Goal: Task Accomplishment & Management: Manage account settings

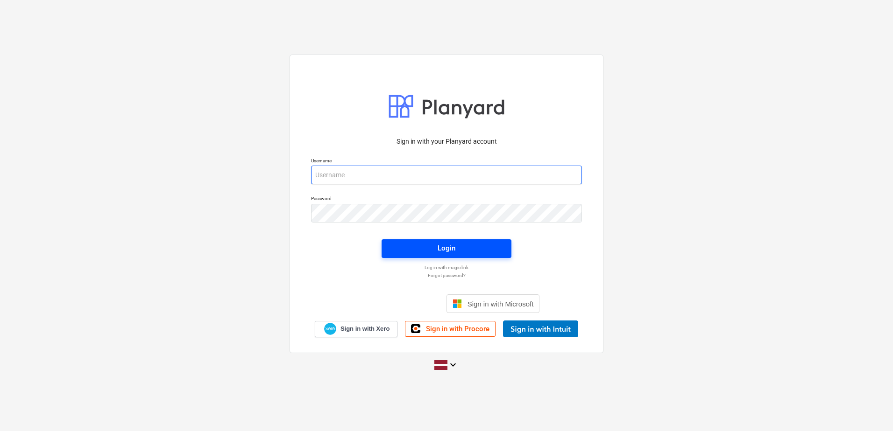
type input "[PERSON_NAME][EMAIL_ADDRESS][DOMAIN_NAME]"
click at [448, 249] on div "Login" at bounding box center [447, 248] width 18 height 12
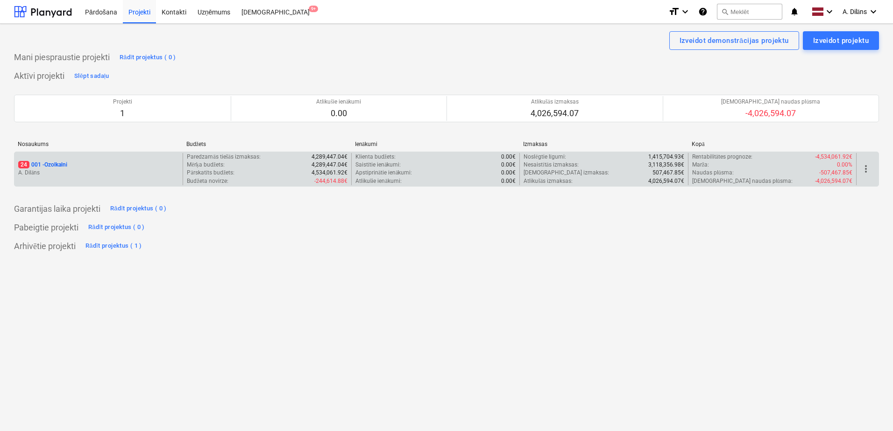
click at [106, 170] on p "A. Dilāns" at bounding box center [98, 173] width 161 height 8
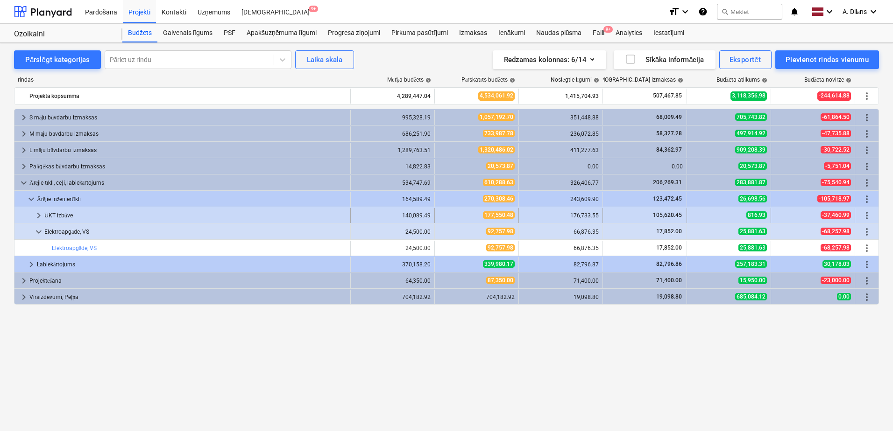
click at [40, 215] on span "keyboard_arrow_right" at bounding box center [38, 215] width 11 height 11
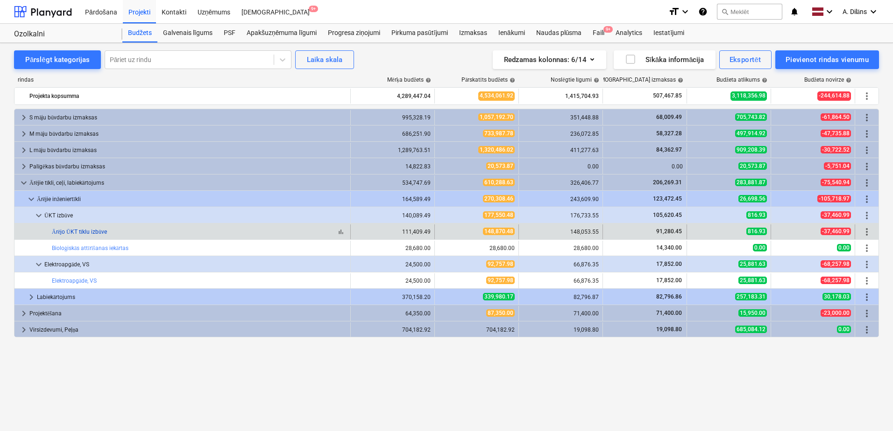
click at [76, 232] on link "Ārējo ŪKT tīklu izbūve" at bounding box center [79, 232] width 55 height 7
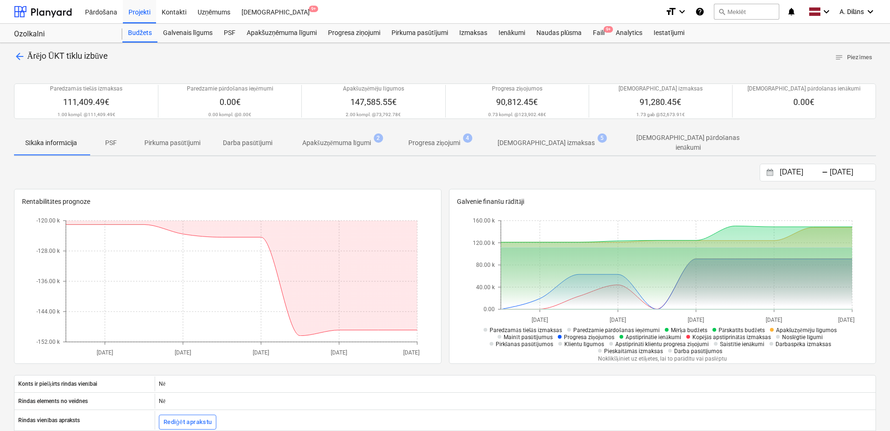
click at [340, 144] on p "Apakšuzņēmuma līgumi" at bounding box center [336, 143] width 69 height 10
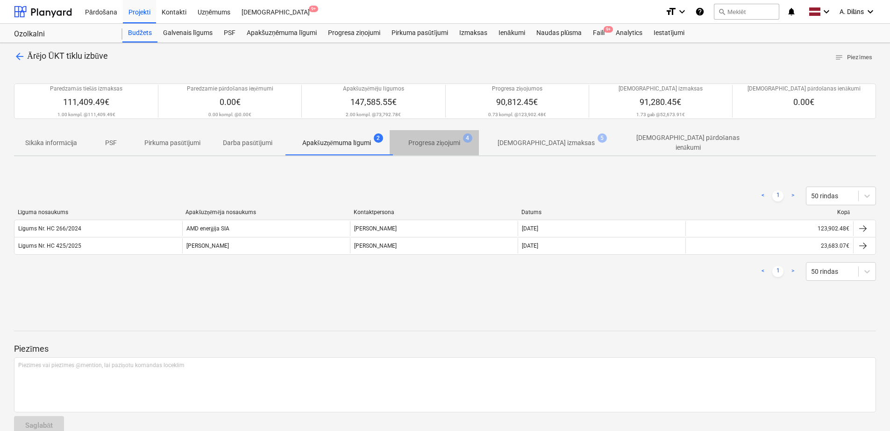
click at [452, 142] on p "Progresa ziņojumi" at bounding box center [434, 143] width 52 height 10
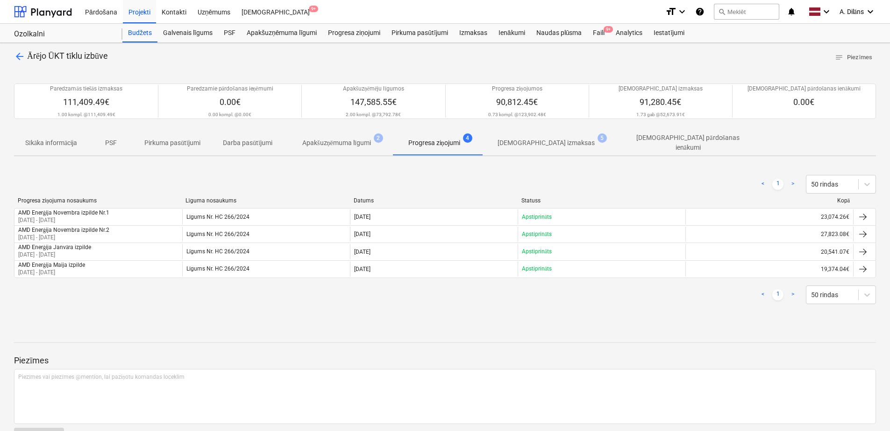
click at [198, 317] on div "arrow_back Ārējo ŪKT tīklu izbūve notes Piezīmes Paredzamās tiešās izmaksas 111…" at bounding box center [445, 252] width 890 height 419
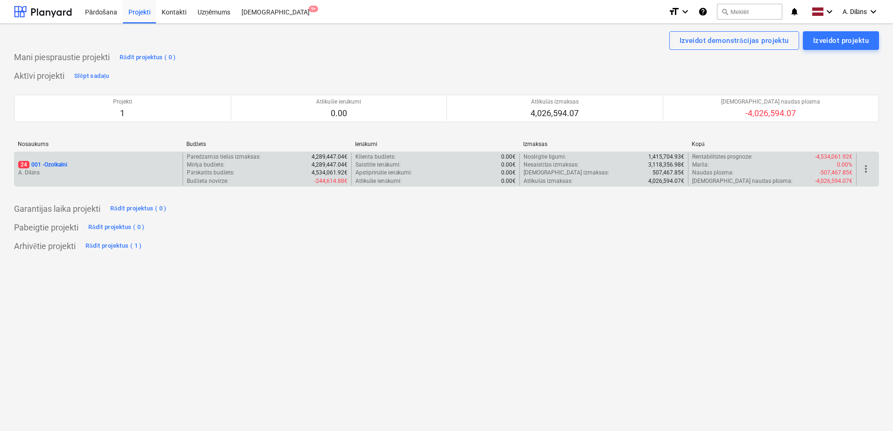
click at [106, 171] on p "A. Dilāns" at bounding box center [98, 173] width 161 height 8
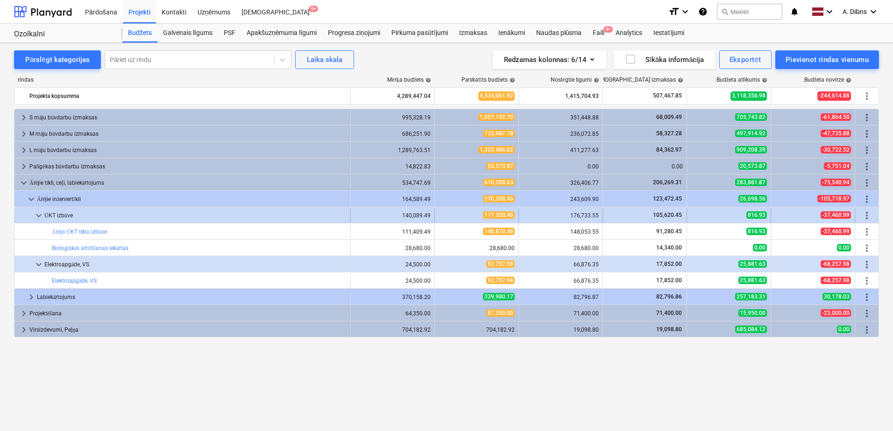
click at [42, 218] on span "keyboard_arrow_down" at bounding box center [38, 215] width 11 height 11
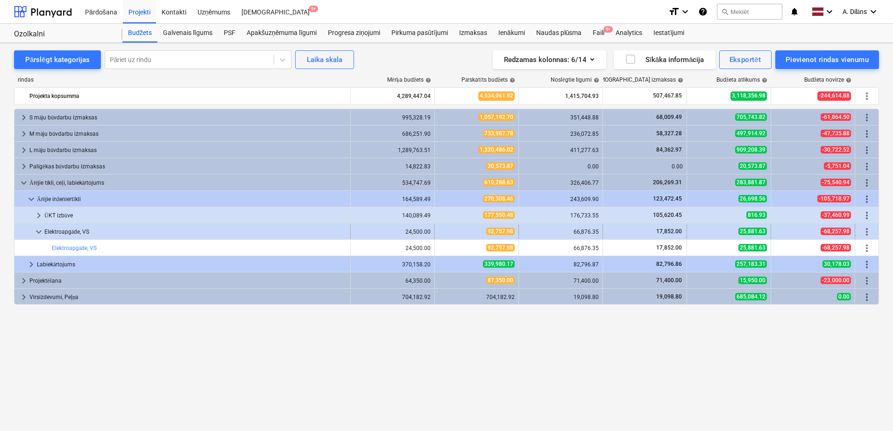
click at [38, 233] on span "keyboard_arrow_down" at bounding box center [38, 231] width 11 height 11
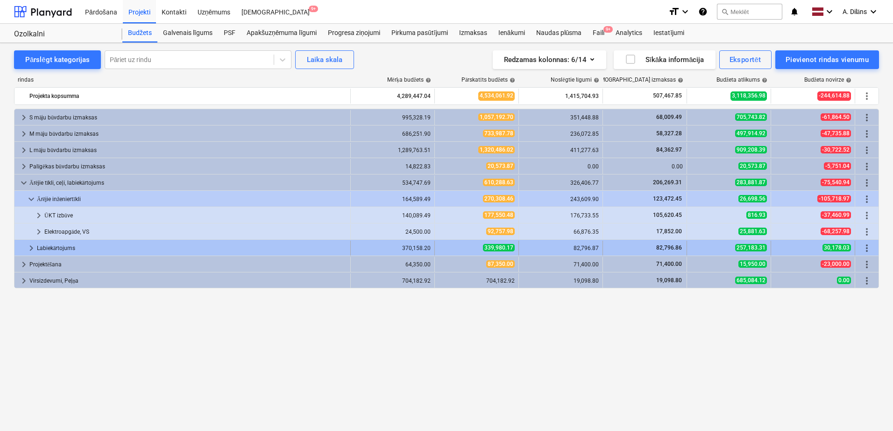
click at [30, 247] on span "keyboard_arrow_right" at bounding box center [31, 248] width 11 height 11
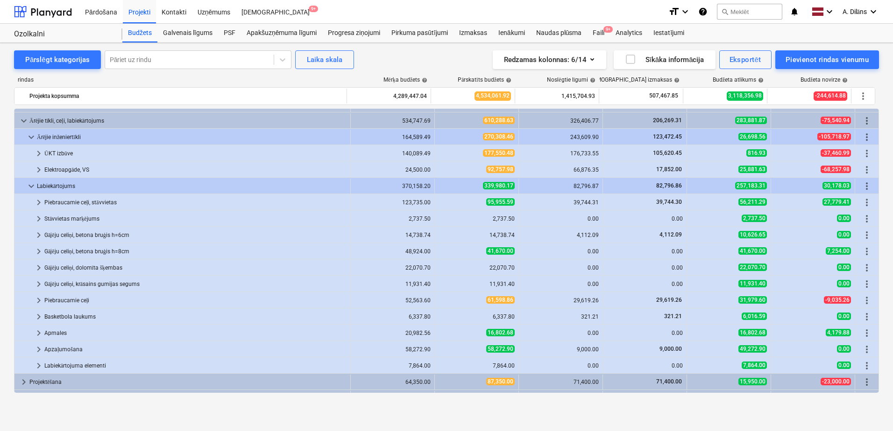
scroll to position [75, 0]
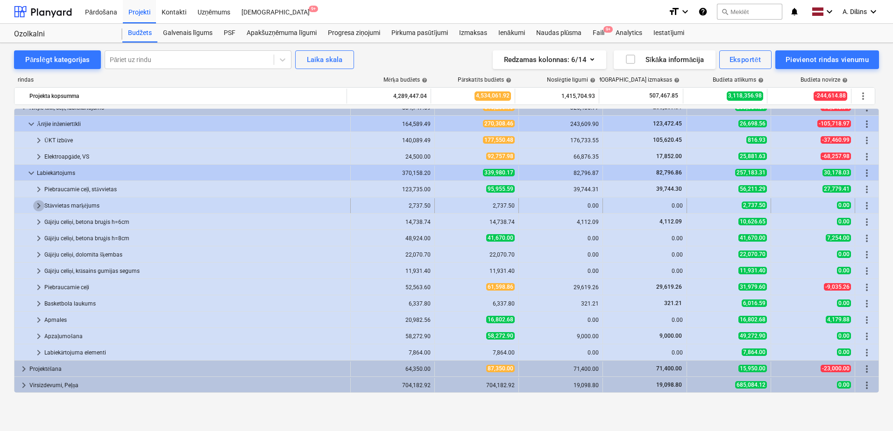
click at [39, 205] on span "keyboard_arrow_right" at bounding box center [38, 205] width 11 height 11
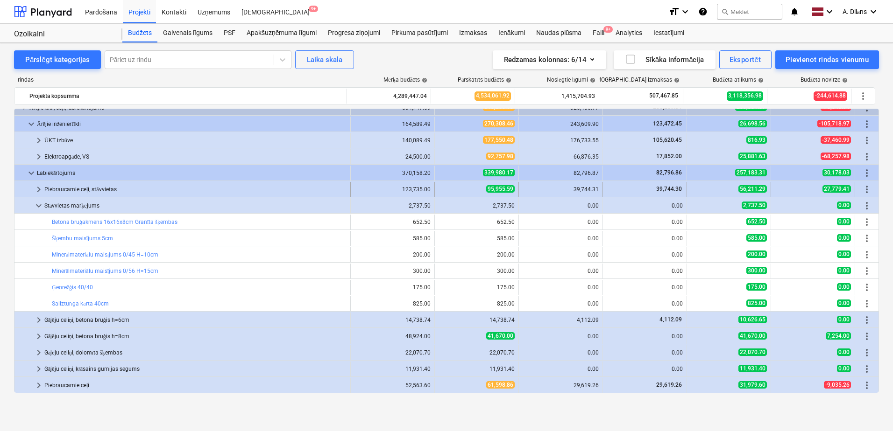
click at [38, 186] on span "keyboard_arrow_right" at bounding box center [38, 189] width 11 height 11
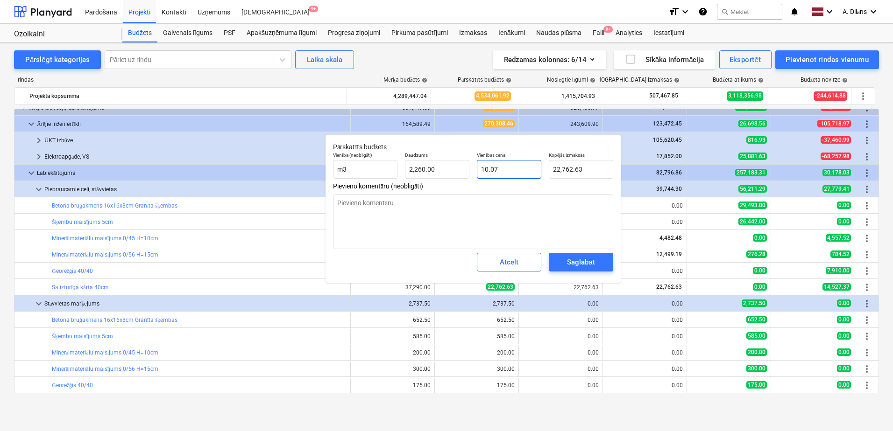
type textarea "x"
type input "22762.63"
drag, startPoint x: 589, startPoint y: 167, endPoint x: 544, endPoint y: 172, distance: 46.0
click at [544, 172] on div "Vienība (neobligāti) m3 Daudzums 2,260.00 Vienības cena 10.07 Kopējās izmaksas …" at bounding box center [473, 165] width 288 height 34
type textarea "x"
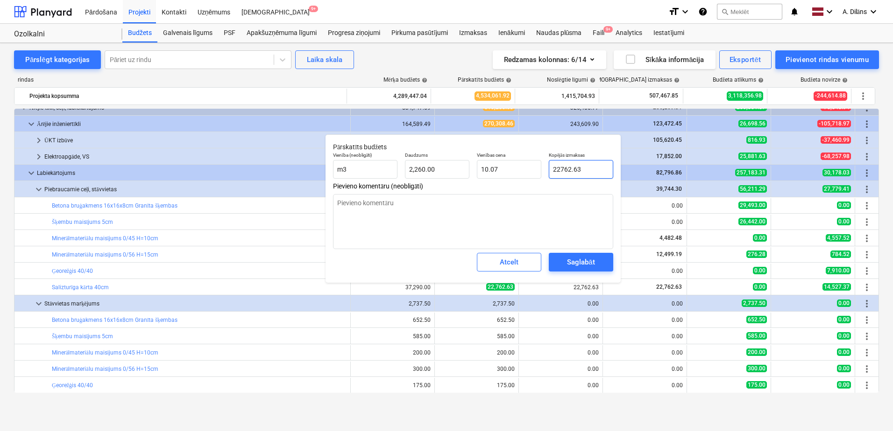
type input "4"
type input "0.00"
type textarea "x"
type input "43"
type input "0.02"
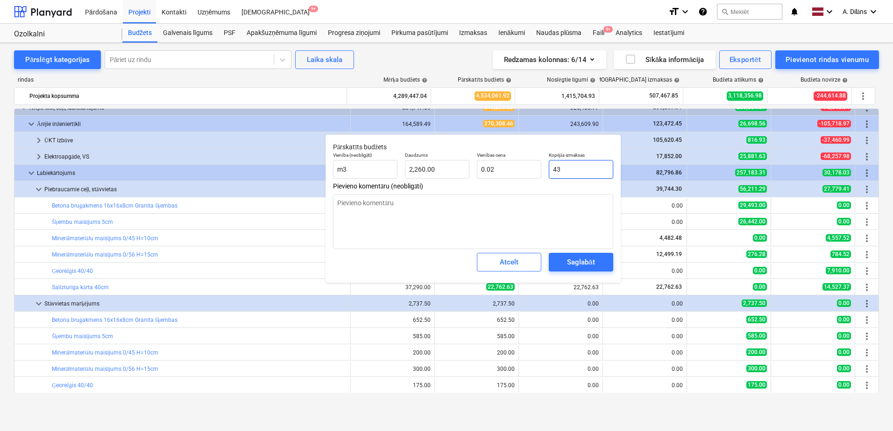
type textarea "x"
type input "431"
type input "0.19"
type textarea "x"
type input "4316"
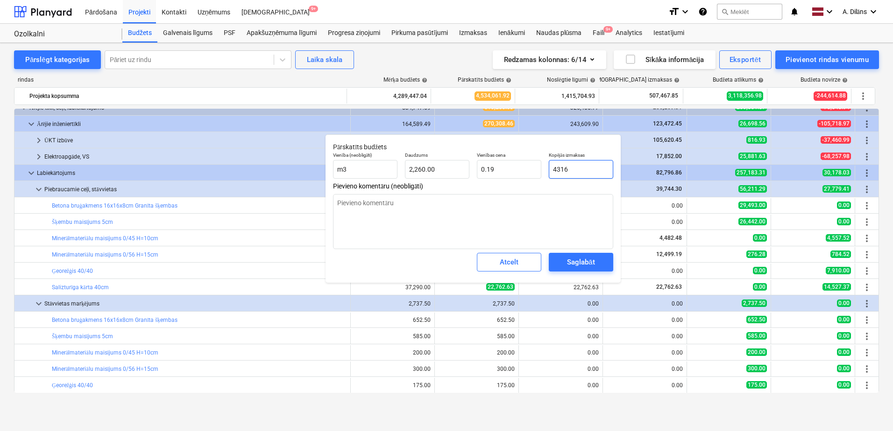
type input "1.91"
type textarea "x"
type input "43162"
type input "19.10"
type textarea "x"
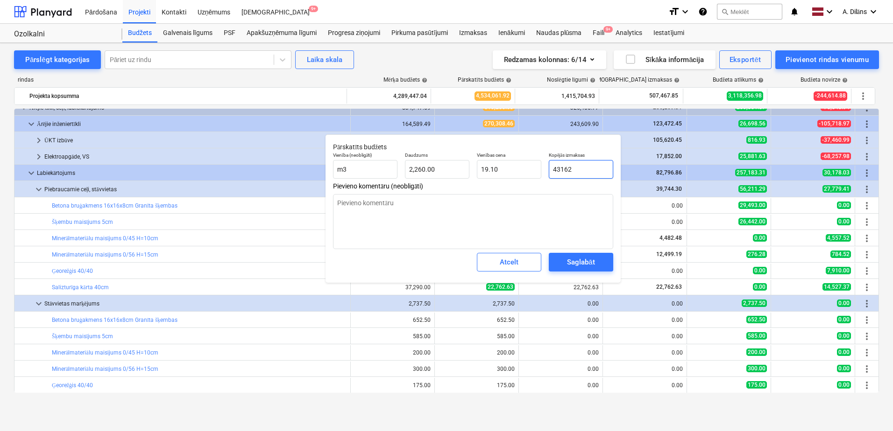
type input "43162."
type textarea "x"
type input "43162.6"
type textarea "x"
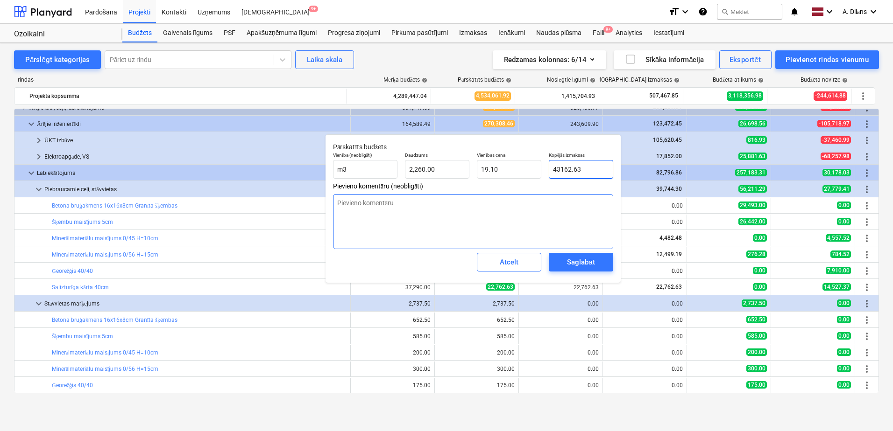
type input "43162.63"
type textarea "x"
type input "43,162.63"
click at [506, 223] on textarea at bounding box center [473, 221] width 280 height 55
click at [485, 215] on textarea at bounding box center [473, 221] width 280 height 55
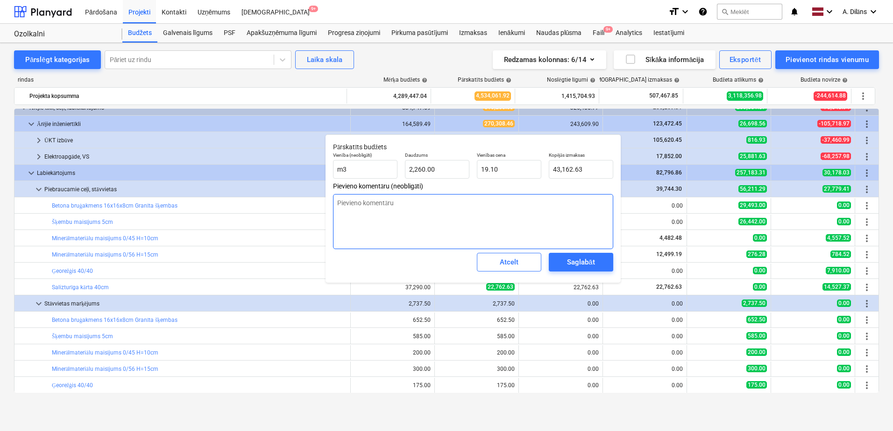
type textarea "x"
type textarea "S"
type textarea "x"
type textarea "St"
type textarea "x"
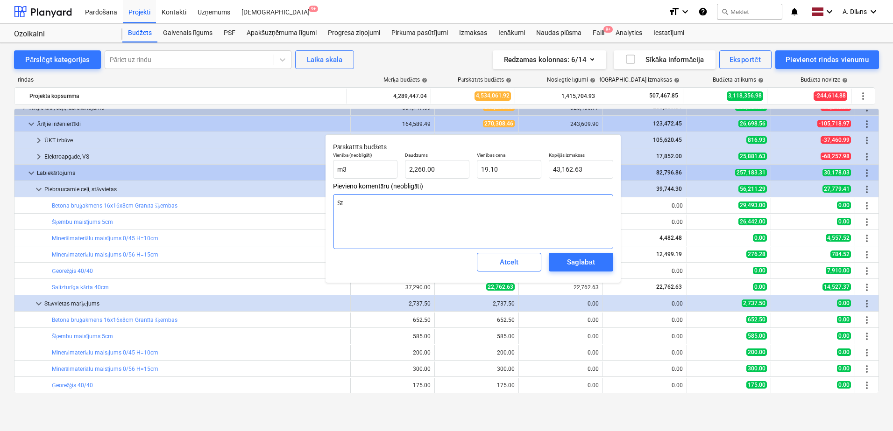
type textarea "S"
type textarea "x"
type textarea "P"
type textarea "x"
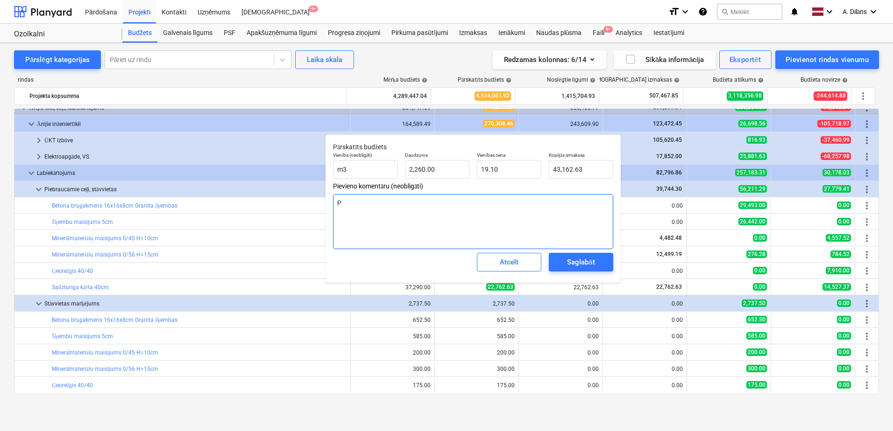
type textarea "Pa"
type textarea "x"
type textarea "Pap"
type textarea "x"
type textarea "Papi"
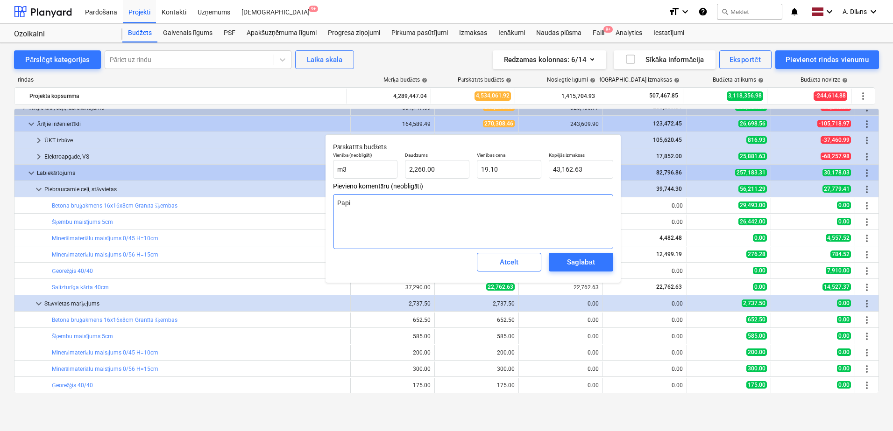
type textarea "x"
type textarea "Papil"
type textarea "x"
type textarea "Papild"
type textarea "x"
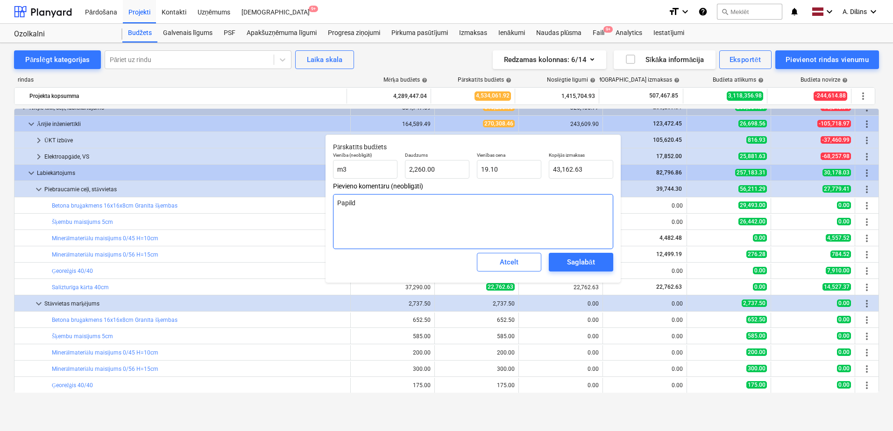
type textarea "Papildu"
type textarea "x"
type textarea "Papildus"
type textarea "x"
type textarea "Papildus"
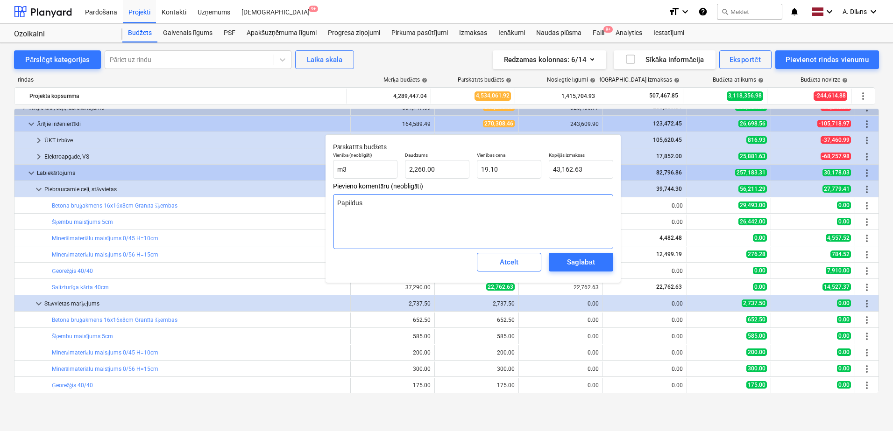
type textarea "x"
type textarea "Papildus s"
type textarea "x"
type textarea "Papildus st"
type textarea "x"
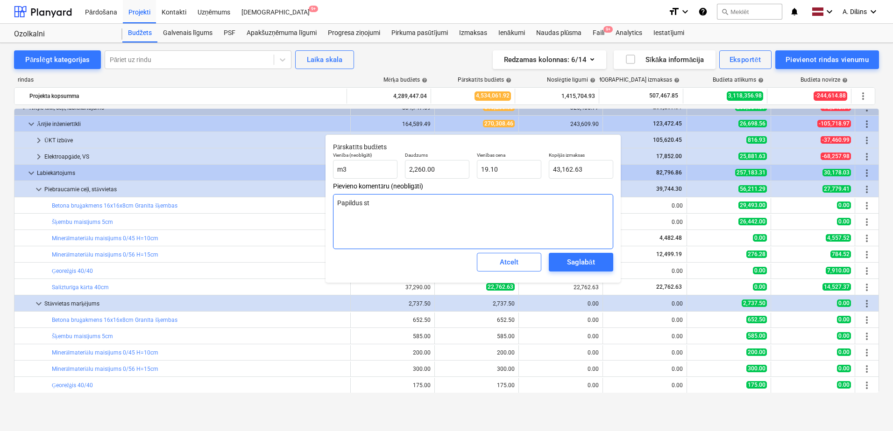
type textarea "Papildus stā"
type textarea "x"
type textarea "Papildus stāv"
type textarea "x"
type textarea "Papildus stāvl"
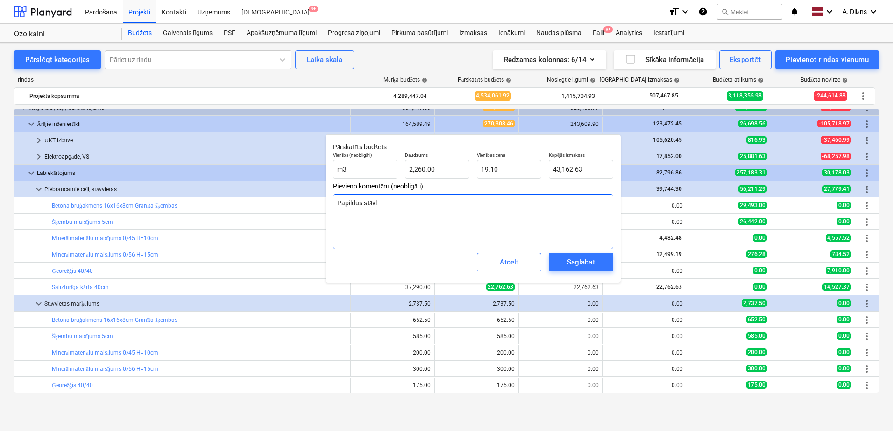
type textarea "x"
type textarea "Papildus stāvla"
type textarea "x"
type textarea "Papildus stāvlau"
type textarea "x"
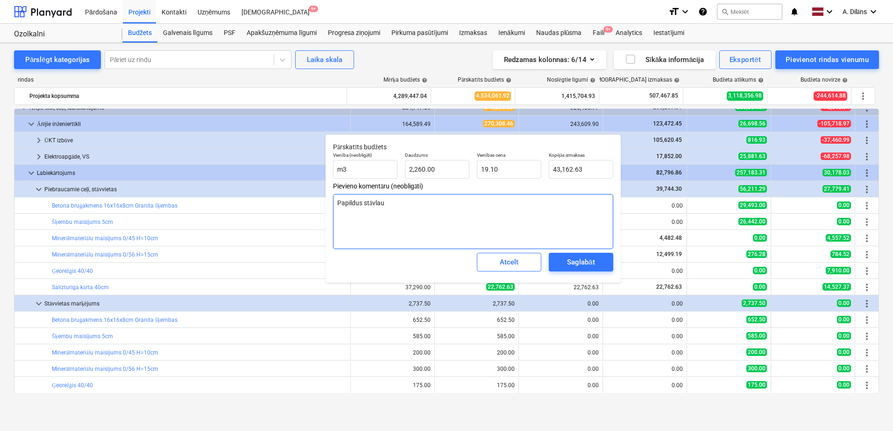
type textarea "Papildus stāvlauk"
type textarea "x"
type textarea "Papildus stāvlauku"
type textarea "x"
type textarea "Papildus stāvlaukum"
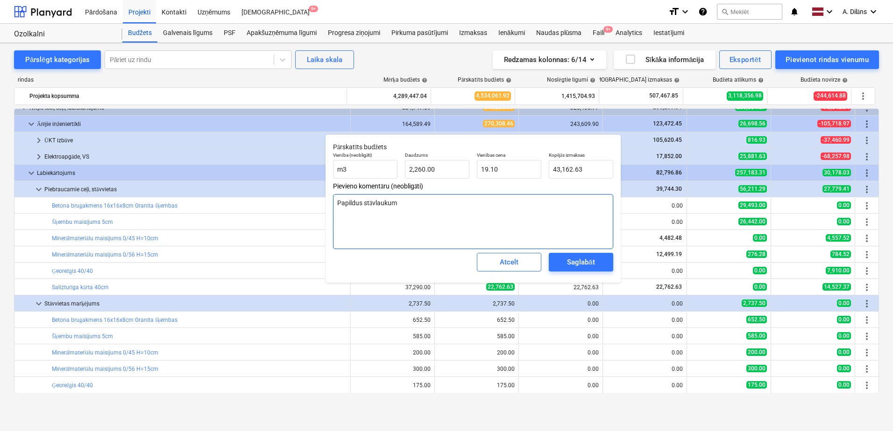
type textarea "x"
type textarea "Papildus stāvlaukuma"
type textarea "x"
type textarea "Papildus stāvlaukuma"
type textarea "x"
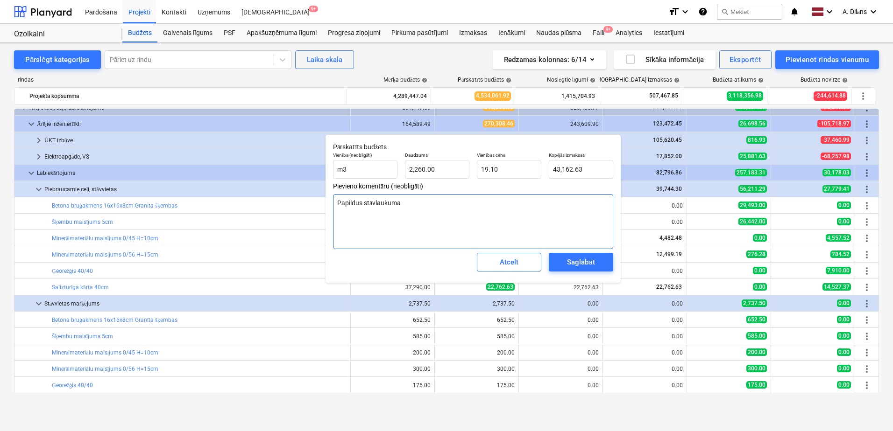
type textarea "Papildus stāvlaukuma d"
type textarea "x"
type textarea "Papildus stāvlaukuma dr"
type textarea "x"
type textarea "Papildus stāvlaukuma dre"
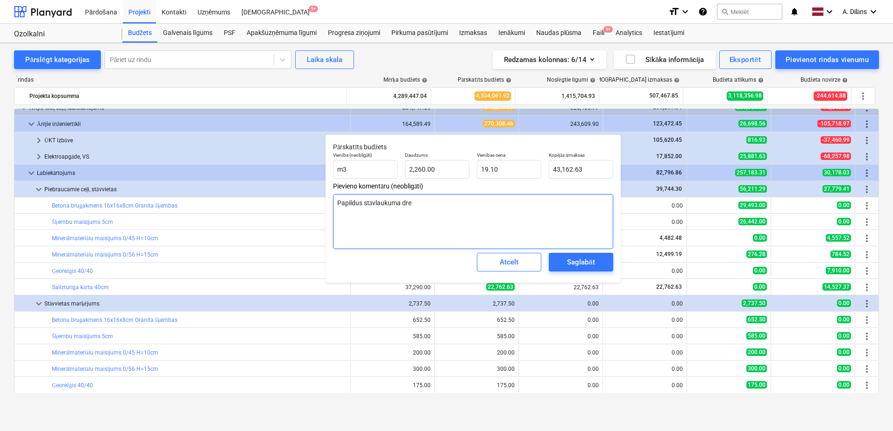
type textarea "x"
type textarea "Papildus stāvlaukuma dren"
type textarea "x"
type textarea "Papildus stāvlaukuma drenā"
type textarea "x"
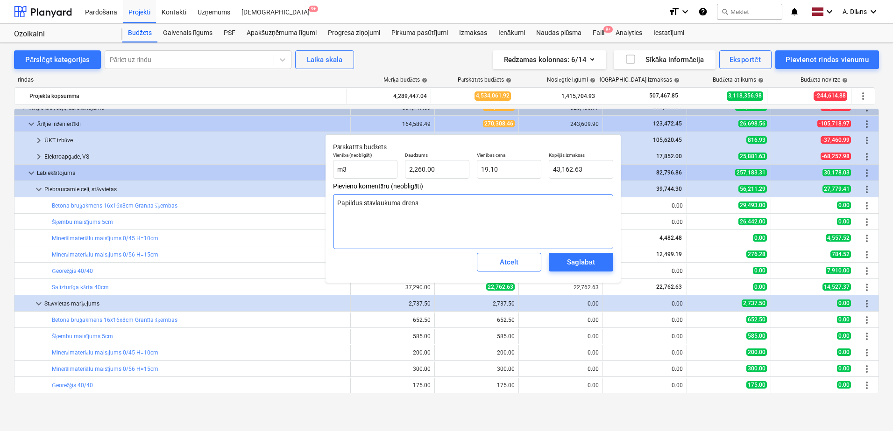
type textarea "Papildus stāvlaukuma drenāž"
type textarea "x"
type textarea "Papildus stāvlaukuma drenāža"
type textarea "x"
type textarea "Papildus stāvlaukuma drenāžas"
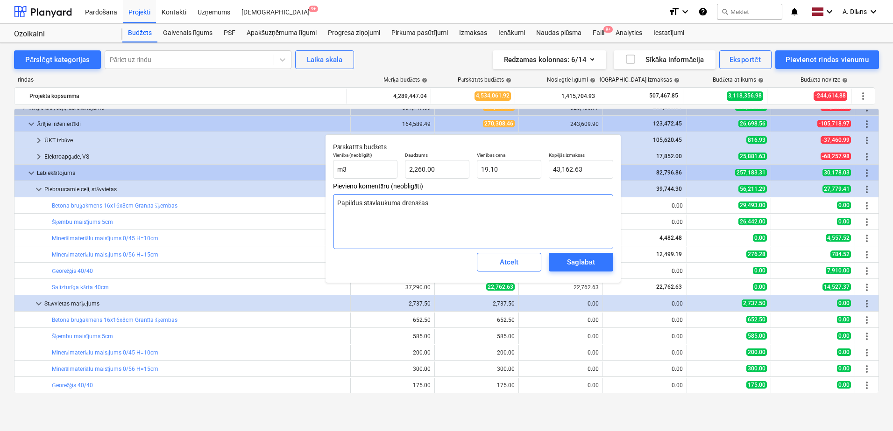
type textarea "x"
type textarea "Papildus stāvlaukuma drenāža"
type textarea "x"
type textarea "Papildus stāvlaukuma drenāž"
type textarea "x"
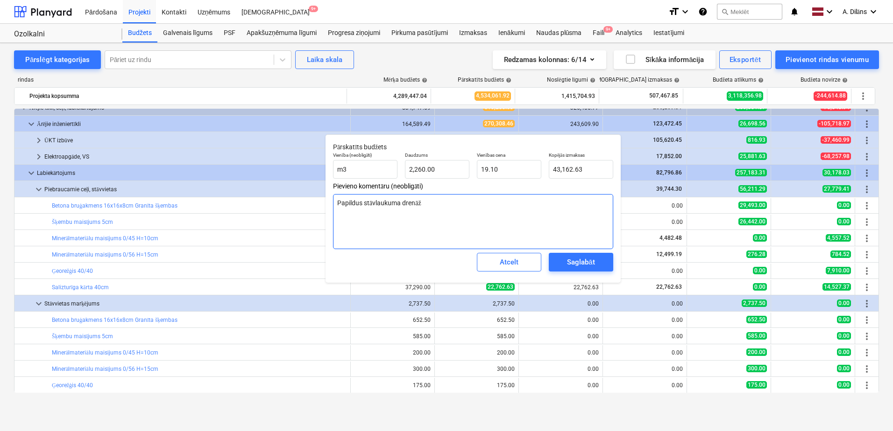
type textarea "Papildus stāvlaukuma drenā"
type textarea "x"
type textarea "Papildus stāvlaukuma dren"
type textarea "x"
type textarea "Papildus stāvlaukuma drenē"
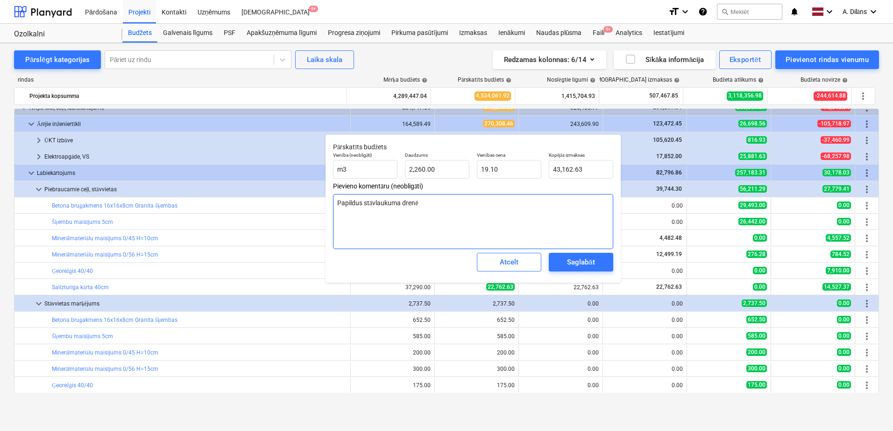
type textarea "x"
type textarea "Papildus stāvlaukuma drenēj"
type textarea "x"
type textarea "Papildus stāvlaukuma drenējo"
type textarea "x"
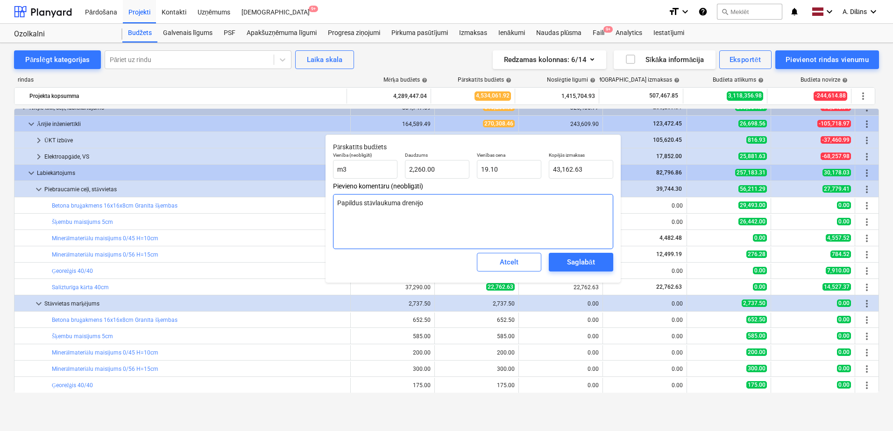
type textarea "Papildus stāvlaukuma drenējoš"
type textarea "x"
type textarea "Papildus stāvlaukuma drenējošā"
type textarea "x"
type textarea "Papildus stāvlaukuma drenējošā"
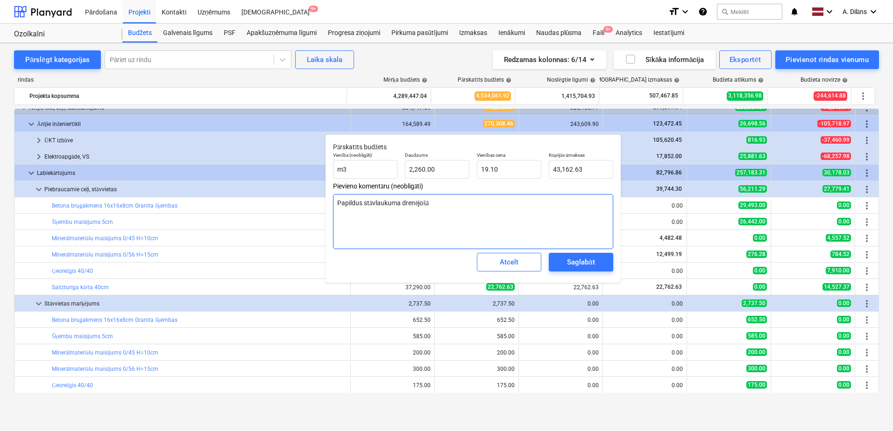
type textarea "x"
type textarea "Papildus stāvlaukuma drenējošā s"
type textarea "x"
type textarea "Papildus stāvlaukuma drenējošā sl"
type textarea "x"
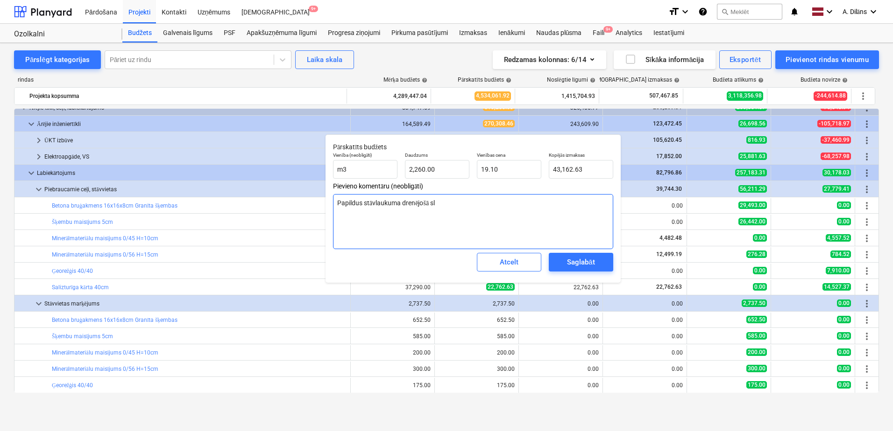
type textarea "Papildus stāvlaukuma drenējošā slā"
type textarea "x"
type textarea "Papildus stāvlaukuma drenējošā slāņ"
type textarea "x"
type textarea "Papildus stāvlaukuma drenējošā slāņa"
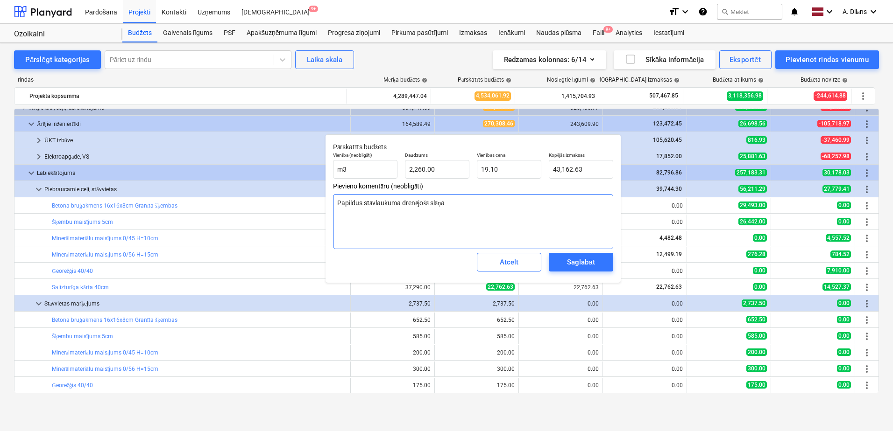
type textarea "x"
type textarea "Papildus stāvlaukuma drenējošā slāņa"
type textarea "x"
type textarea "Papildus stāvlaukuma drenējošā slāņa a"
type textarea "x"
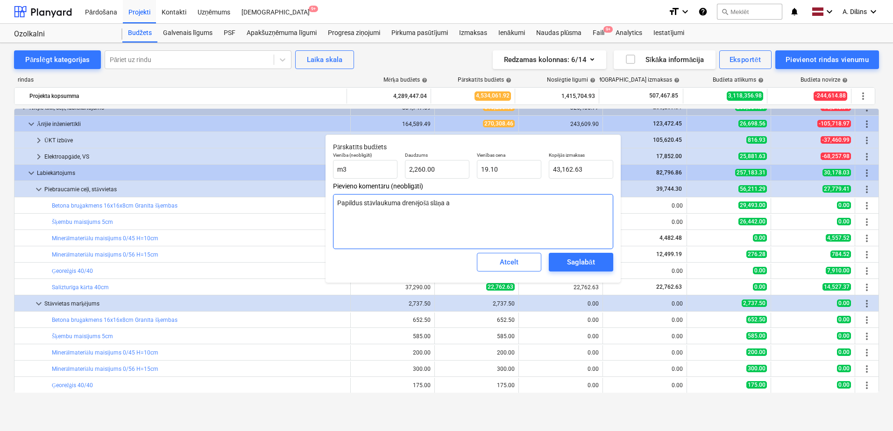
type textarea "Papildus stāvlaukuma drenējošā slāņa ap"
type textarea "x"
type textarea "Papildus stāvlaukuma drenējošā slāņa apj"
type textarea "x"
type textarea "Papildus stāvlaukuma drenējošā slāņa apjo"
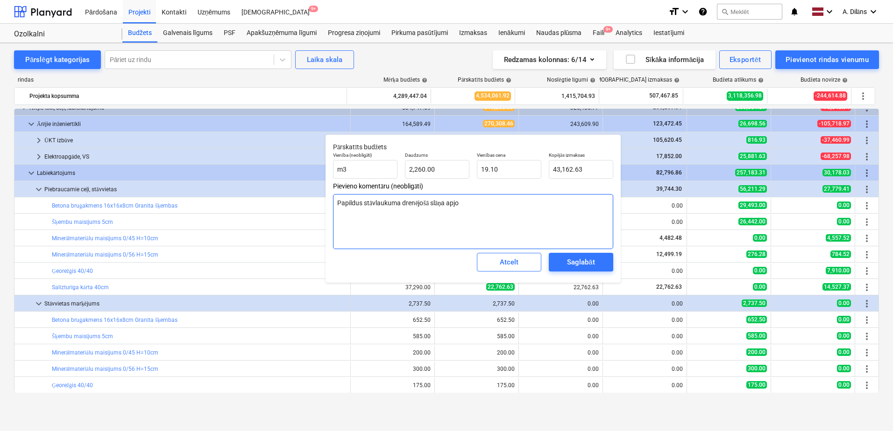
type textarea "x"
type textarea "Papildus stāvlaukuma drenējošā slāņa apjom"
type textarea "x"
type textarea "Papildus stāvlaukuma drenējošā slāņa apjoms"
click at [362, 202] on textarea "Papildus stāvlaukuma drenējošā slāņa apjoms" at bounding box center [473, 221] width 280 height 55
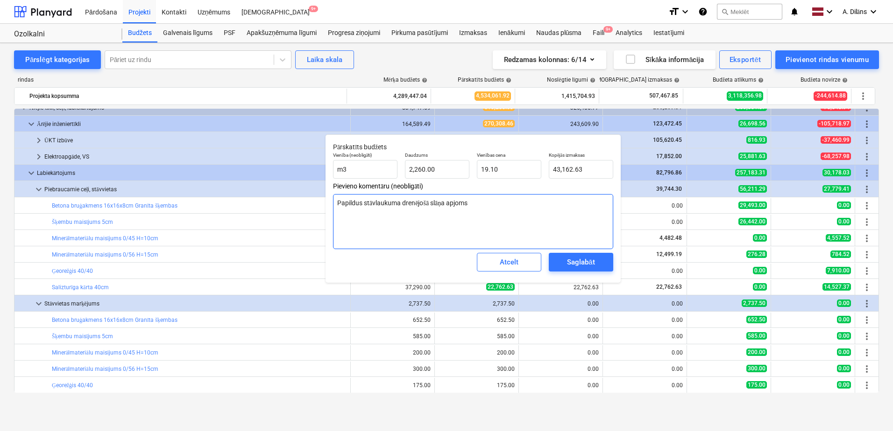
type textarea "x"
type textarea "Papildu stāvlaukuma drenējošā slāņa apjoms"
type textarea "x"
type textarea "Papild stāvlaukuma drenējošā slāņa apjoms"
type textarea "x"
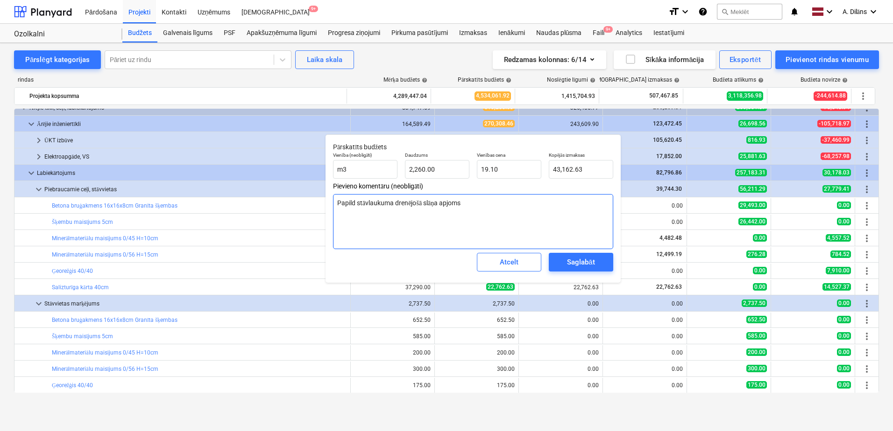
type textarea "Papil stāvlaukuma drenējošā slāņa apjoms"
type textarea "x"
type textarea "Papi stāvlaukuma drenējošā slāņa apjoms"
type textarea "x"
type textarea "Pap stāvlaukuma drenējošā slāņa apjoms"
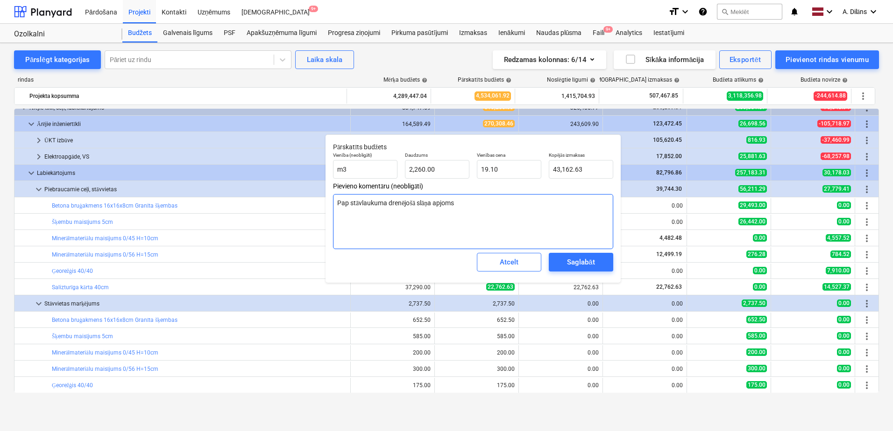
type textarea "x"
type textarea "Pa stāvlaukuma drenējošā slāņa apjoms"
type textarea "x"
type textarea "P stāvlaukuma drenējošā slāņa apjoms"
type textarea "x"
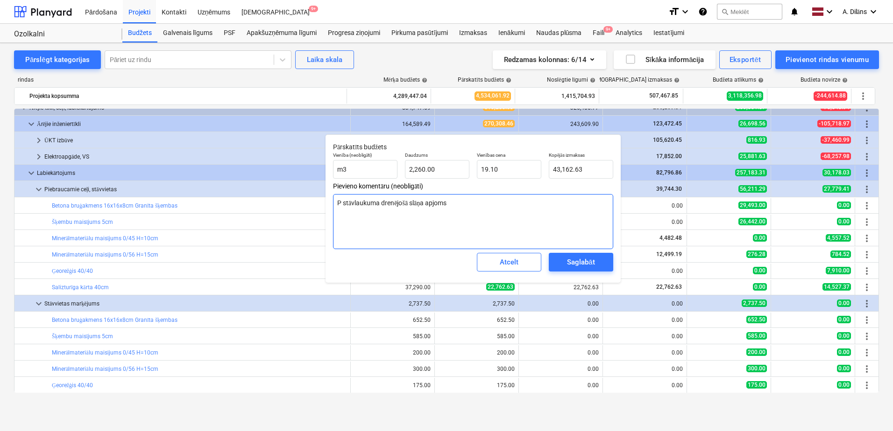
type textarea "stāvlaukuma drenējošā slāņa apjoms"
type textarea "x"
type textarea "J stāvlaukuma drenējošā slāņa apjoms"
type textarea "x"
type textarea "Jā stāvlaukuma drenējošā slāņa apjoms"
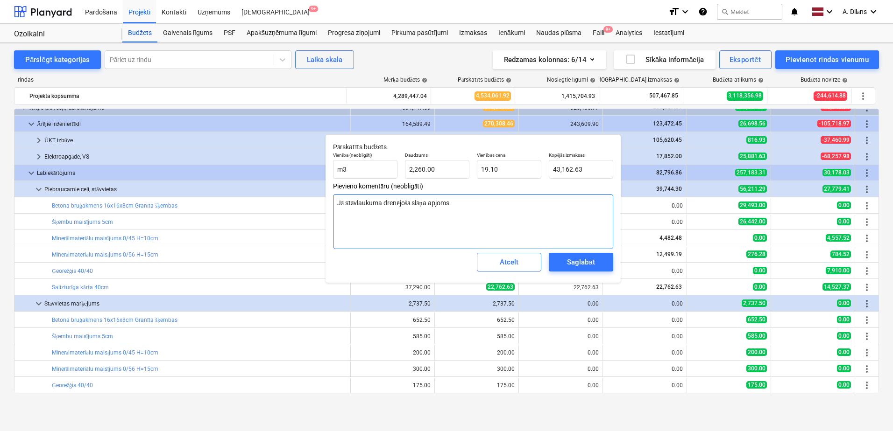
type textarea "x"
type textarea "Jāi stāvlaukuma drenējošā [PERSON_NAME]"
type textarea "x"
type textarea "Jāiz stāvlaukuma drenējošā [PERSON_NAME]"
type textarea "x"
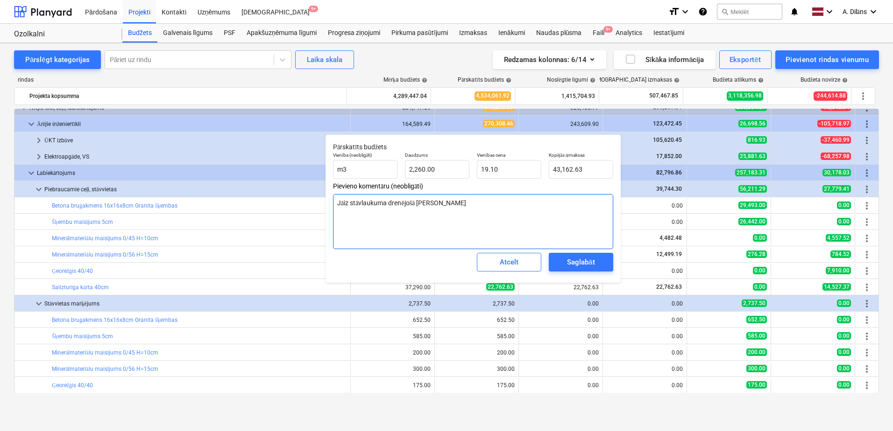
type textarea "Jāizb stāvlaukuma drenējošā slāņa apjoms"
type textarea "x"
type textarea "Jāizbū stāvlaukuma drenējošā slāņa apjoms"
type textarea "x"
type textarea "Jāizbūv stāvlaukuma drenējošā slāņa apjoms"
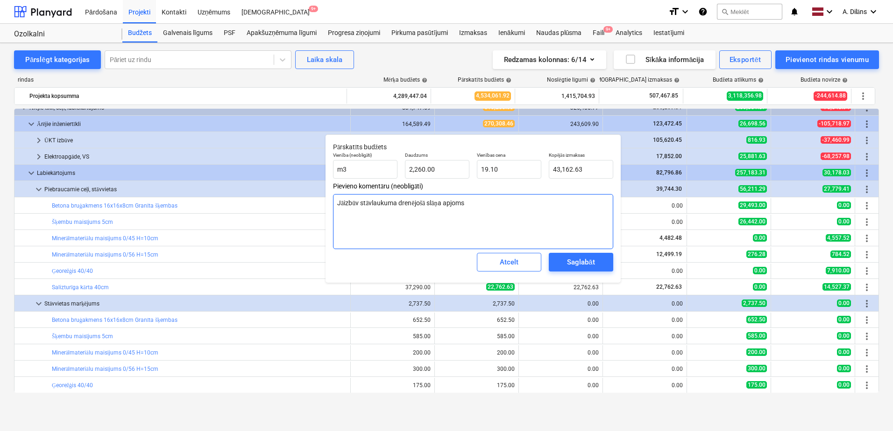
type textarea "x"
type textarea "Jāizbūvē stāvlaukuma drenējošā slāņa apjoms"
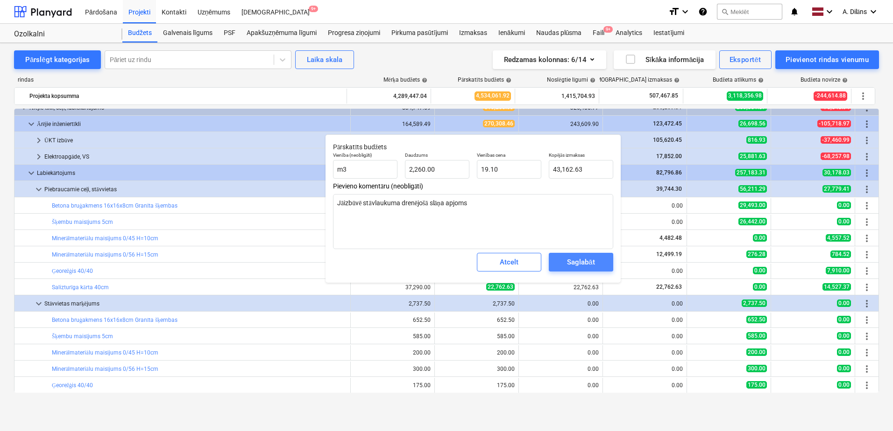
click at [582, 262] on div "Saglabāt" at bounding box center [581, 262] width 28 height 12
type textarea "x"
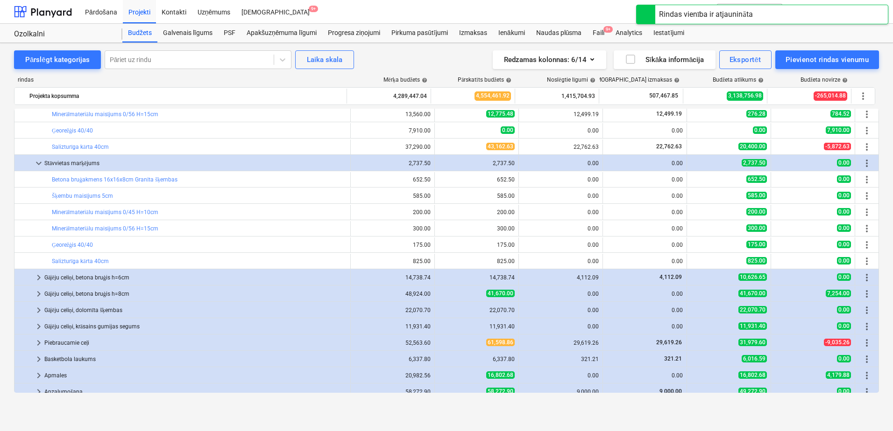
scroll to position [262, 0]
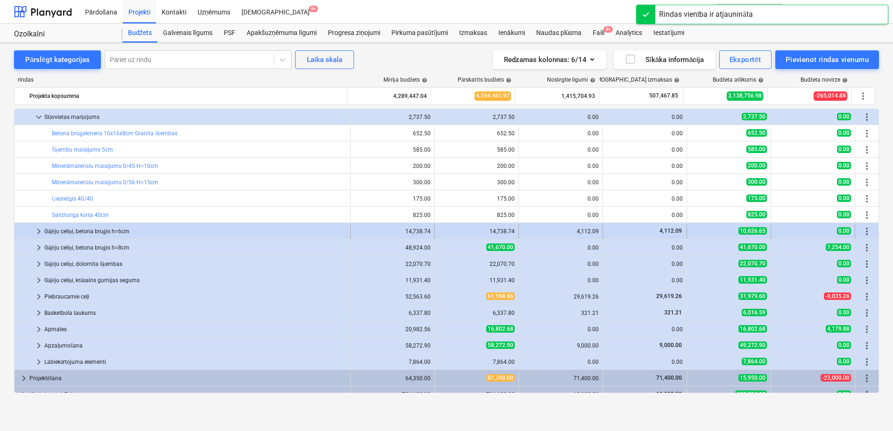
click at [39, 232] on span "keyboard_arrow_right" at bounding box center [38, 231] width 11 height 11
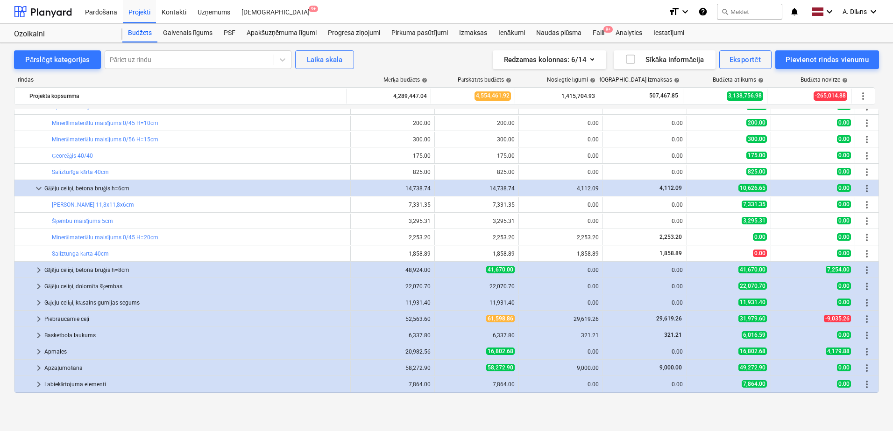
scroll to position [309, 0]
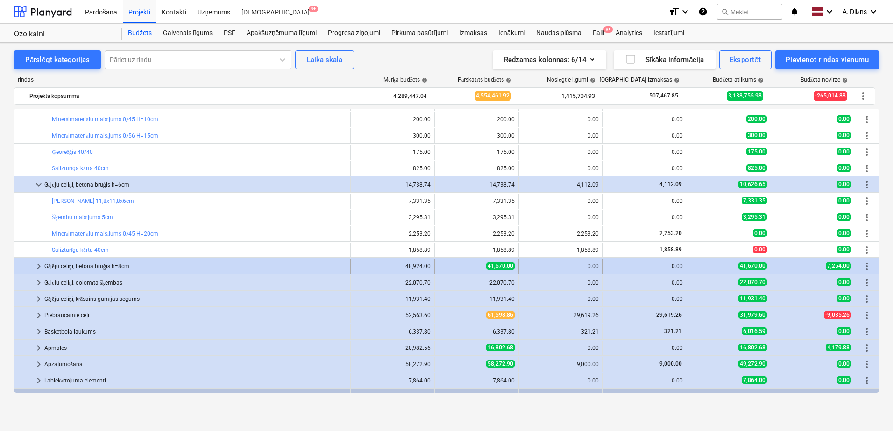
click at [38, 266] on span "keyboard_arrow_right" at bounding box center [38, 266] width 11 height 11
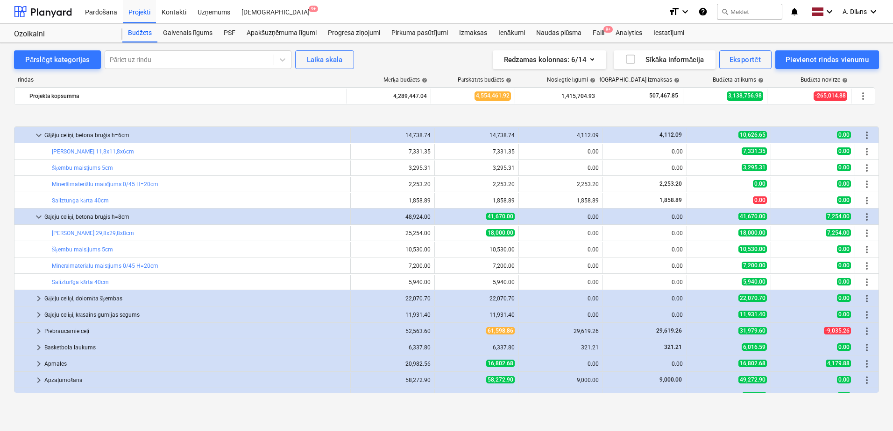
scroll to position [402, 0]
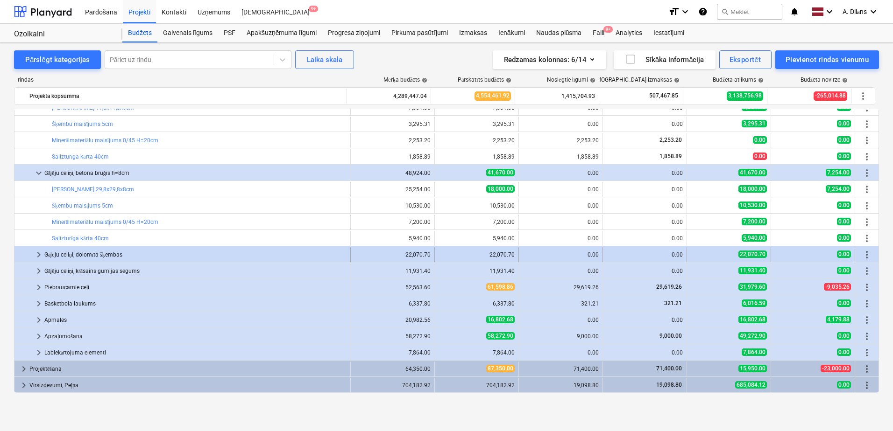
click at [38, 254] on span "keyboard_arrow_right" at bounding box center [38, 254] width 11 height 11
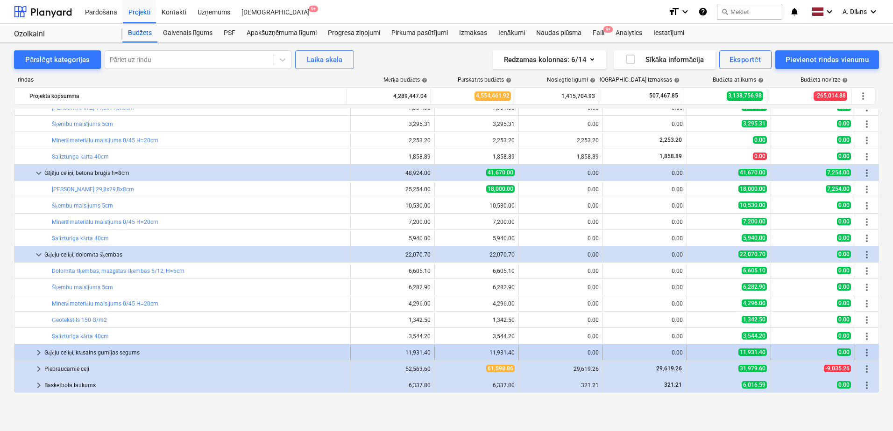
click at [38, 354] on span "keyboard_arrow_right" at bounding box center [38, 352] width 11 height 11
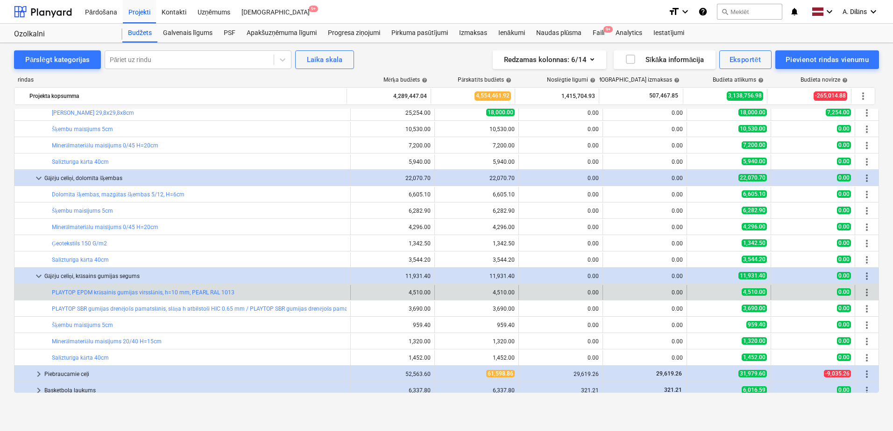
scroll to position [495, 0]
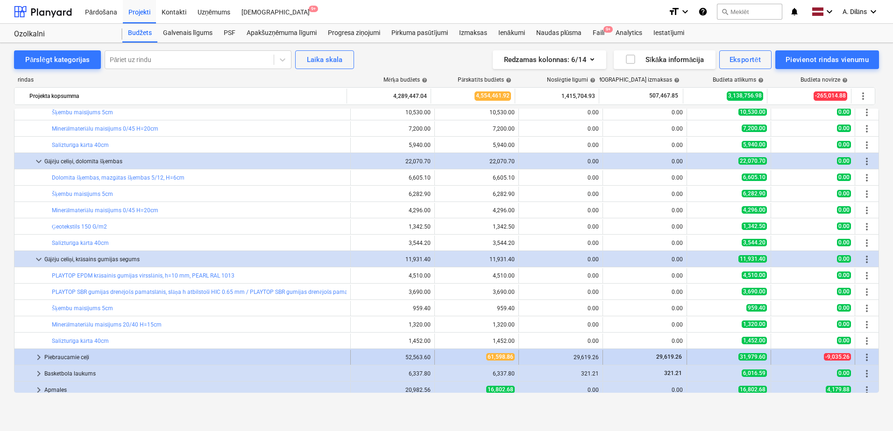
click at [40, 357] on span "keyboard_arrow_right" at bounding box center [38, 357] width 11 height 11
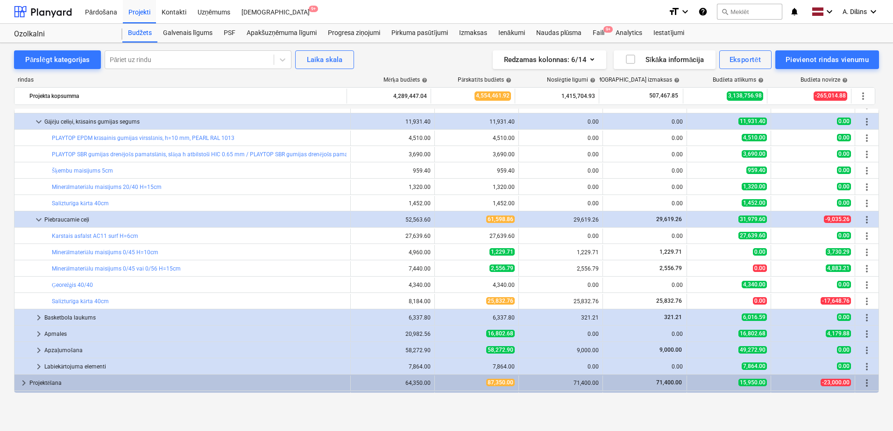
scroll to position [647, 0]
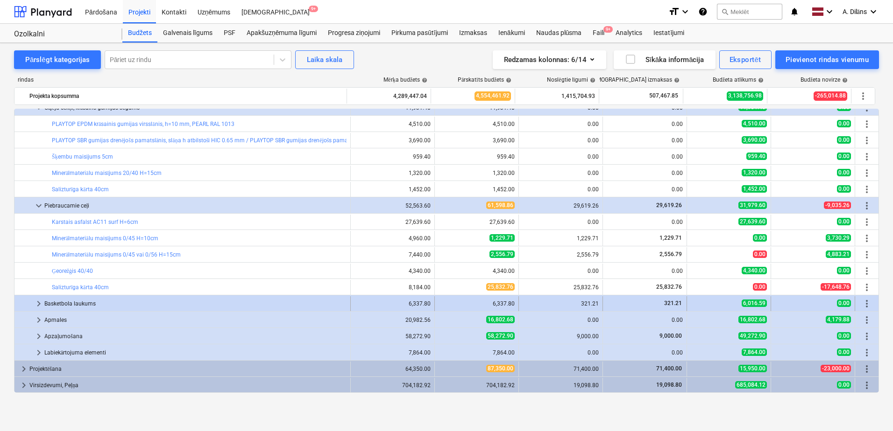
click at [39, 305] on span "keyboard_arrow_right" at bounding box center [38, 303] width 11 height 11
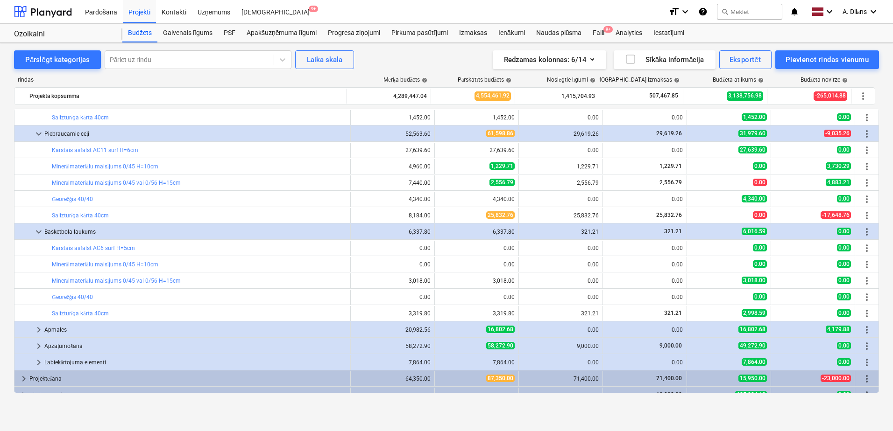
scroll to position [729, 0]
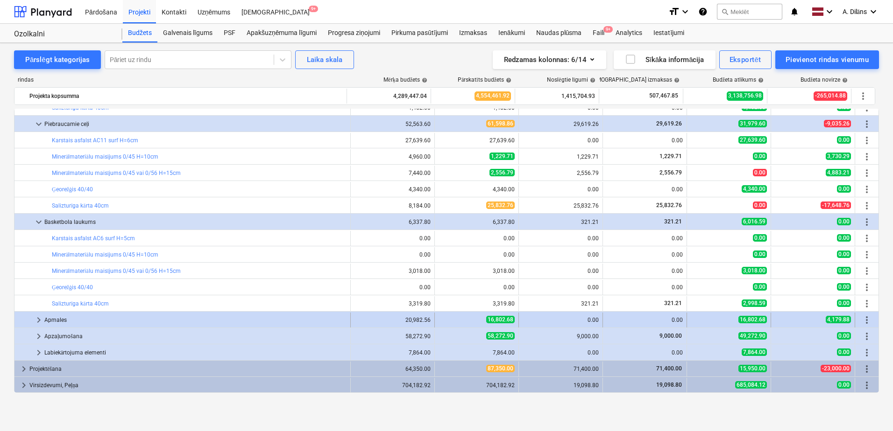
click at [35, 318] on span "keyboard_arrow_right" at bounding box center [38, 320] width 11 height 11
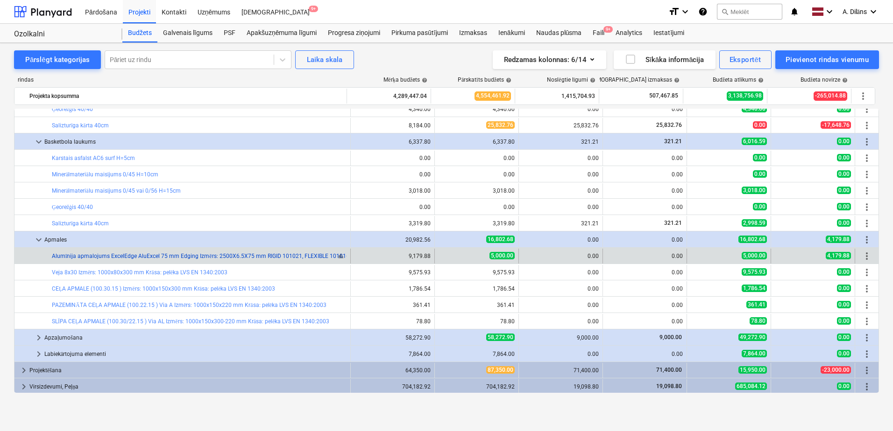
scroll to position [811, 0]
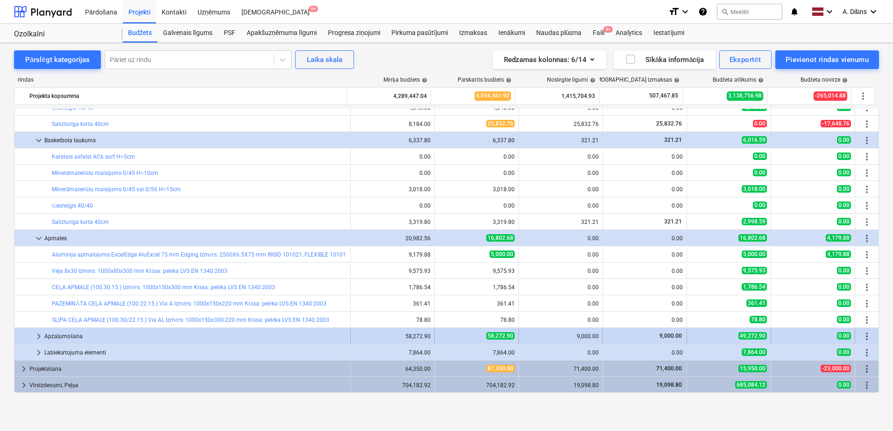
click at [39, 338] on span "keyboard_arrow_right" at bounding box center [38, 336] width 11 height 11
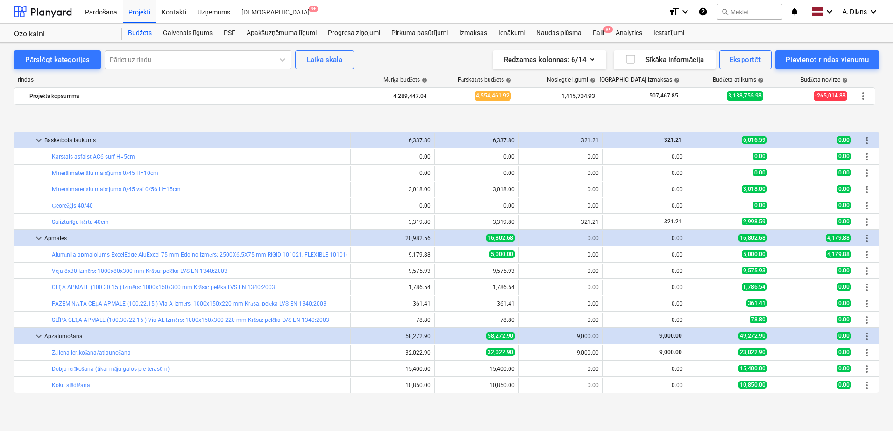
scroll to position [860, 0]
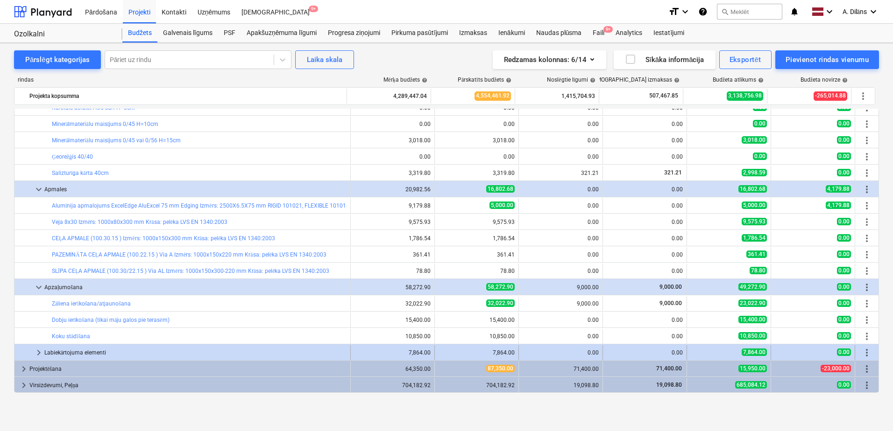
click at [37, 353] on span "keyboard_arrow_right" at bounding box center [38, 352] width 11 height 11
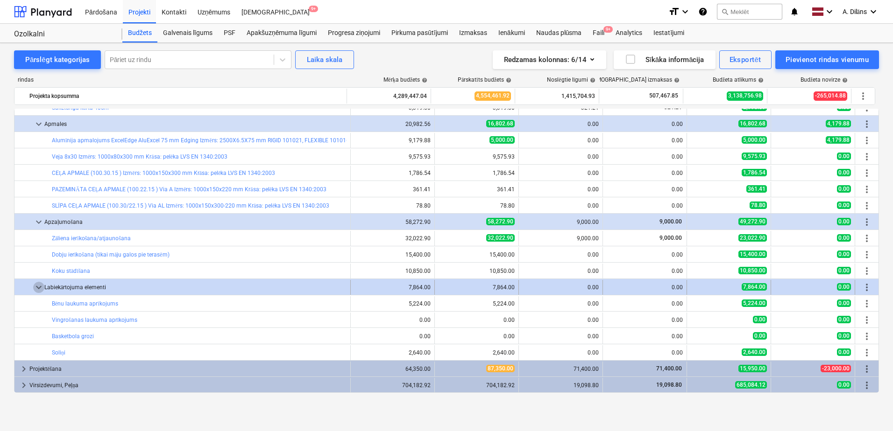
click at [36, 283] on span "keyboard_arrow_down" at bounding box center [38, 287] width 11 height 11
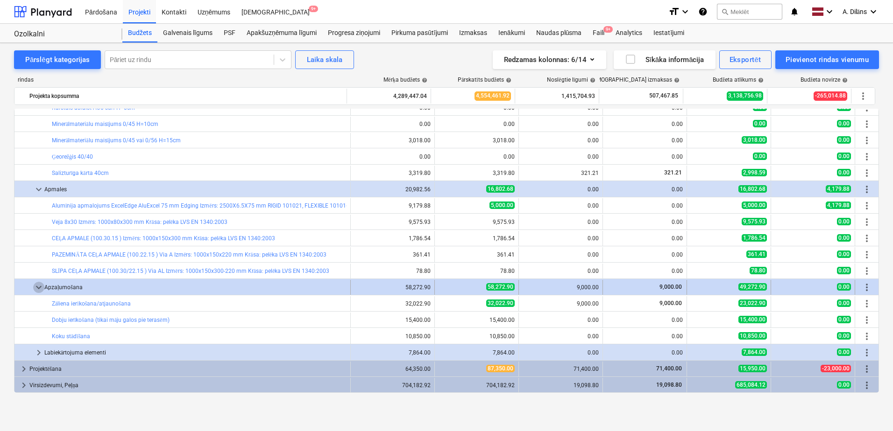
click at [37, 286] on span "keyboard_arrow_down" at bounding box center [38, 287] width 11 height 11
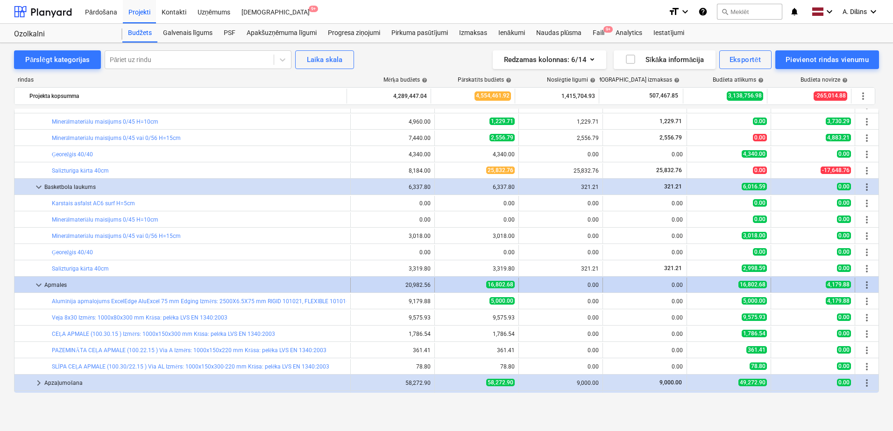
click at [39, 283] on span "keyboard_arrow_down" at bounding box center [38, 285] width 11 height 11
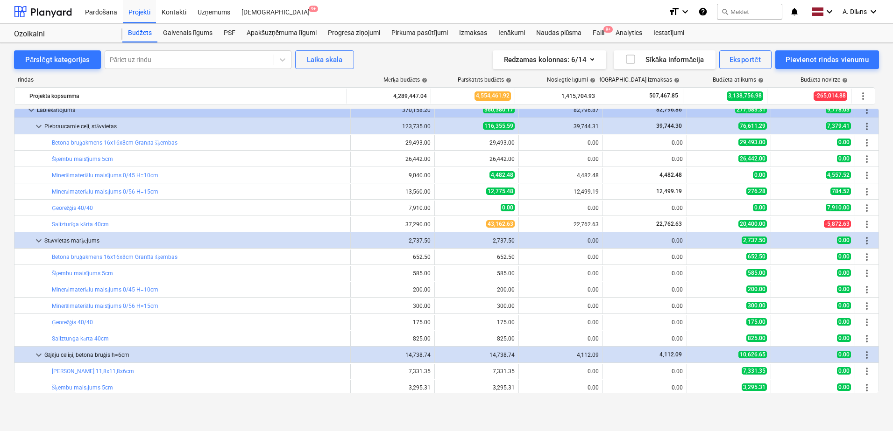
scroll to position [140, 0]
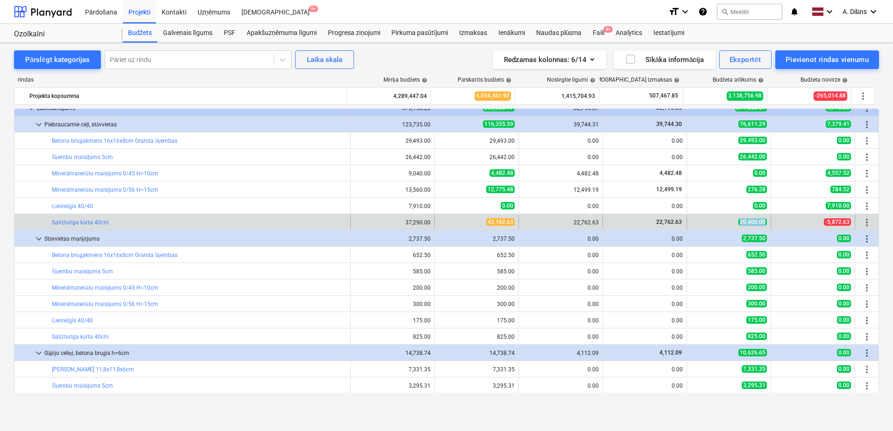
drag, startPoint x: 733, startPoint y: 223, endPoint x: 763, endPoint y: 219, distance: 30.7
click at [763, 219] on div "20,400.00" at bounding box center [729, 223] width 76 height 8
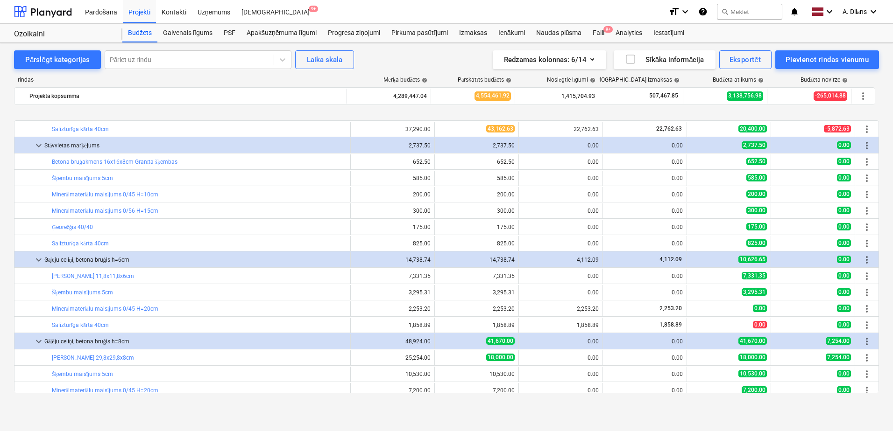
scroll to position [327, 0]
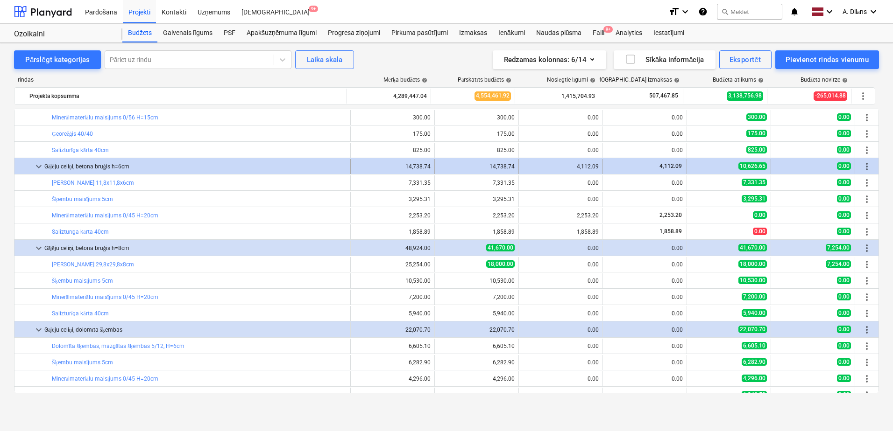
click at [36, 168] on span "keyboard_arrow_down" at bounding box center [38, 166] width 11 height 11
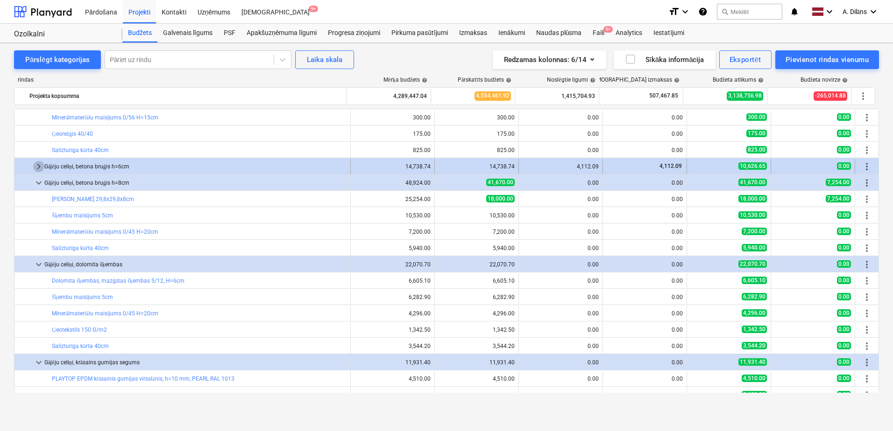
click at [37, 167] on span "keyboard_arrow_right" at bounding box center [38, 166] width 11 height 11
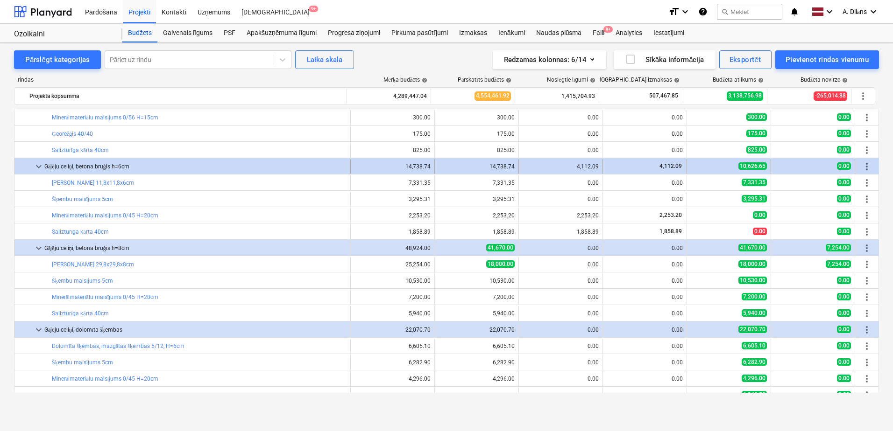
click at [37, 167] on span "keyboard_arrow_down" at bounding box center [38, 166] width 11 height 11
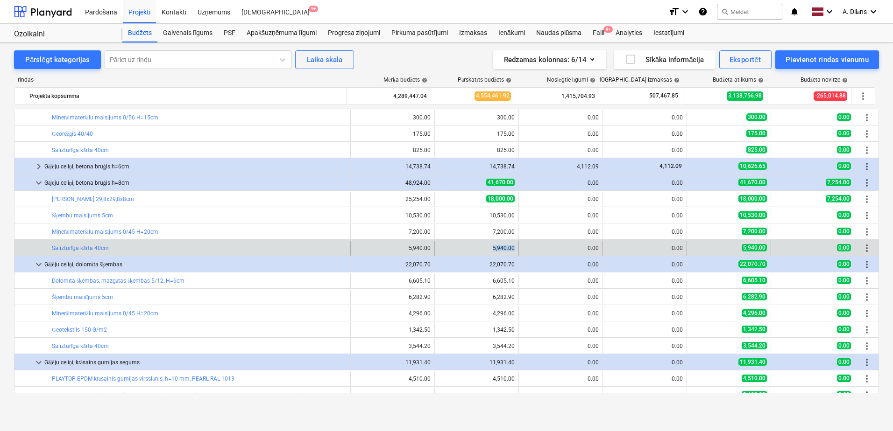
drag, startPoint x: 489, startPoint y: 246, endPoint x: 512, endPoint y: 246, distance: 23.4
click at [512, 246] on div "edit 5,940.00" at bounding box center [477, 248] width 84 height 15
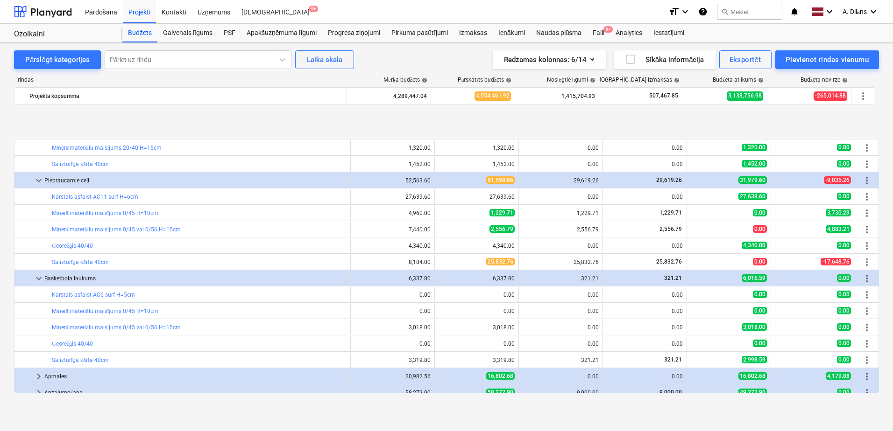
scroll to position [664, 0]
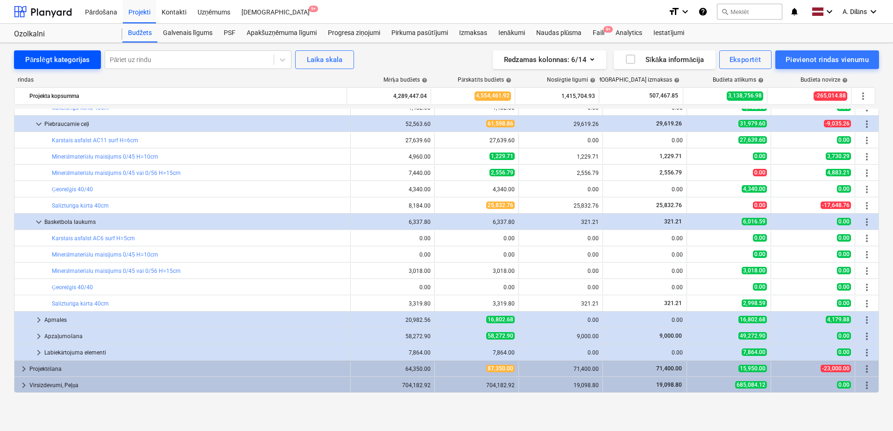
click at [52, 62] on div "Pārslēgt kategorijas" at bounding box center [57, 60] width 64 height 12
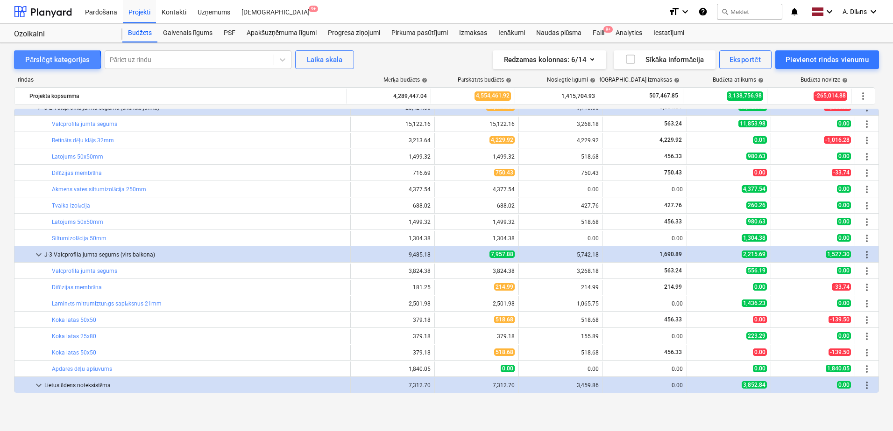
click at [52, 62] on div "Pārslēgt kategorijas" at bounding box center [57, 60] width 64 height 12
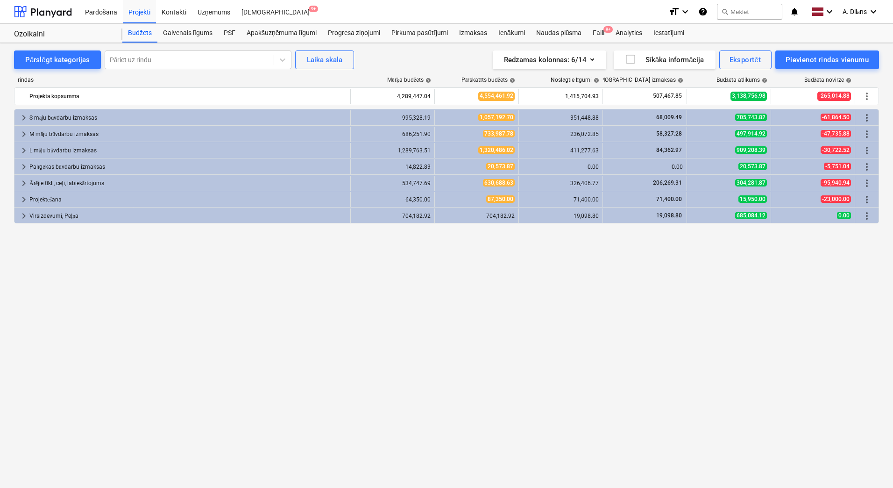
drag, startPoint x: 314, startPoint y: 280, endPoint x: 256, endPoint y: 268, distance: 59.7
click at [315, 277] on div "keyboard_arrow_right S māju būvdarbu izmaksas 995,328.19 1,057,192.70 351,448.8…" at bounding box center [446, 279] width 865 height 340
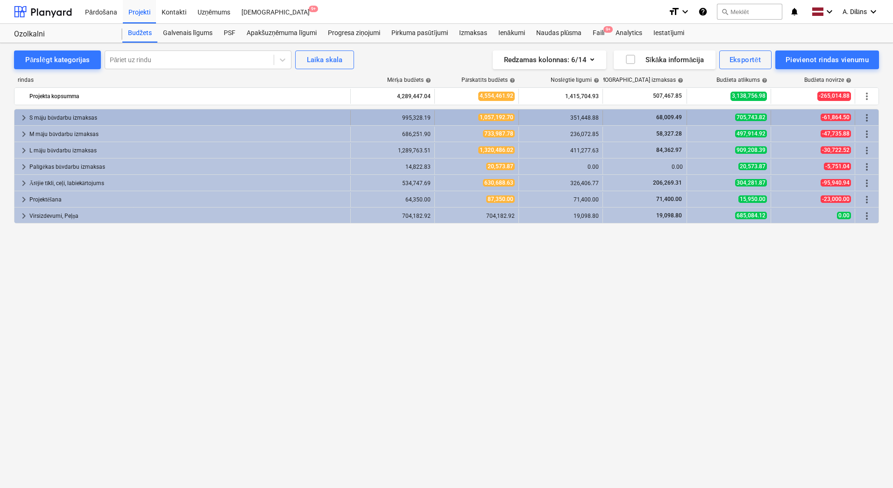
click at [25, 119] on span "keyboard_arrow_right" at bounding box center [23, 117] width 11 height 11
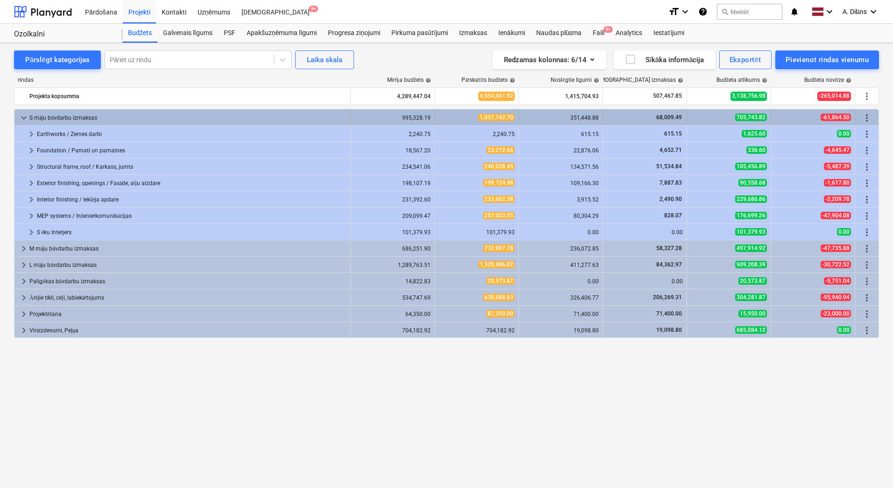
click at [20, 116] on span "keyboard_arrow_down" at bounding box center [23, 117] width 11 height 11
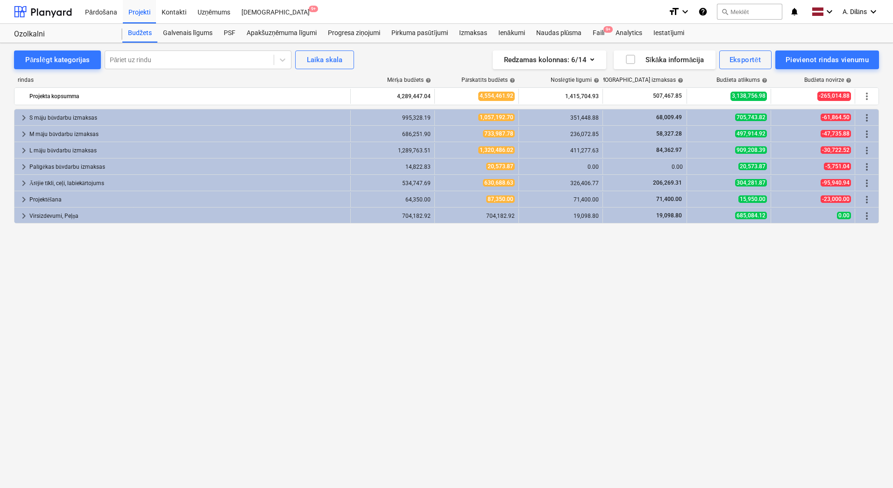
click at [23, 182] on span "keyboard_arrow_right" at bounding box center [23, 182] width 11 height 11
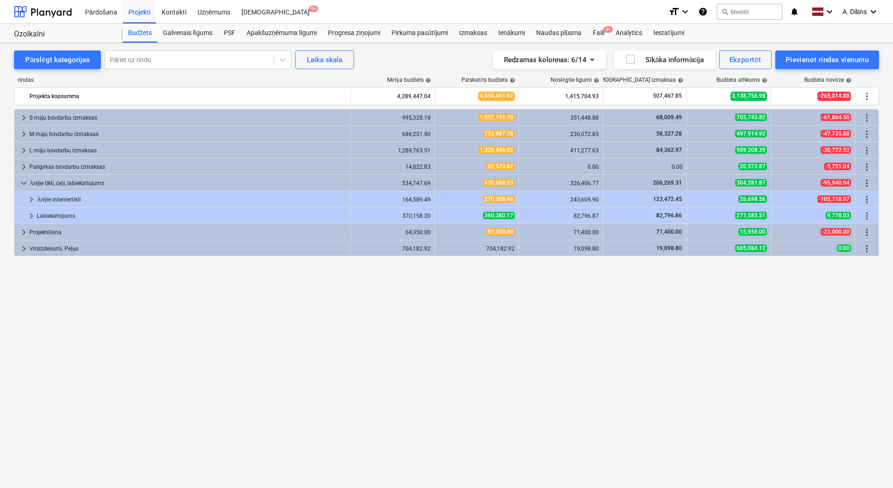
click at [352, 340] on div "keyboard_arrow_right S māju būvdarbu izmaksas 995,328.19 1,057,192.70 351,448.8…" at bounding box center [446, 279] width 865 height 340
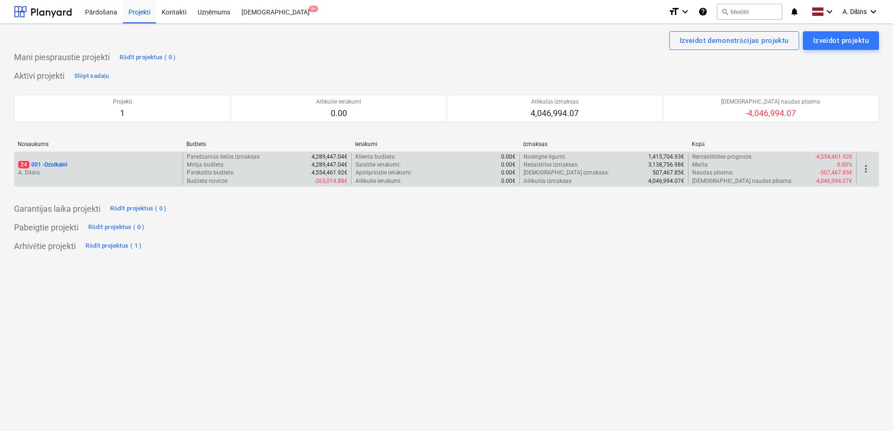
click at [82, 160] on div "24 001 - Ozolkalni A. Dilāns" at bounding box center [98, 169] width 168 height 32
click at [73, 164] on div "24 001 - Ozolkalni" at bounding box center [98, 165] width 161 height 8
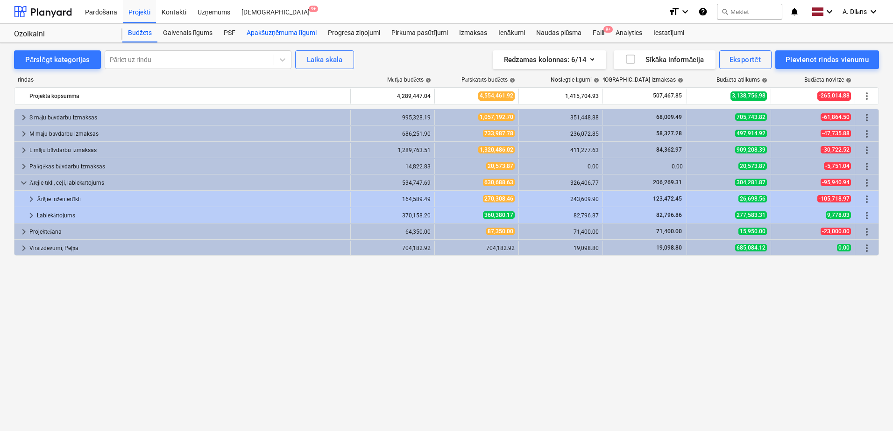
click at [275, 37] on div "Apakšuzņēmuma līgumi" at bounding box center [281, 33] width 81 height 19
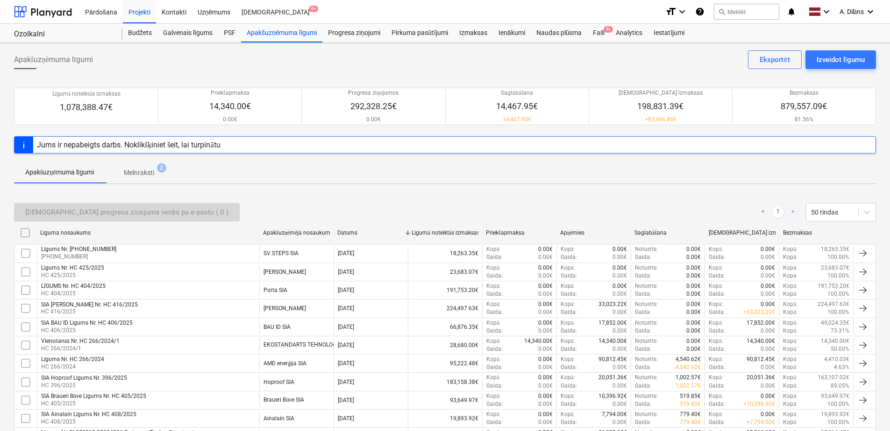
click at [141, 170] on p "Melnraksti" at bounding box center [139, 173] width 30 height 10
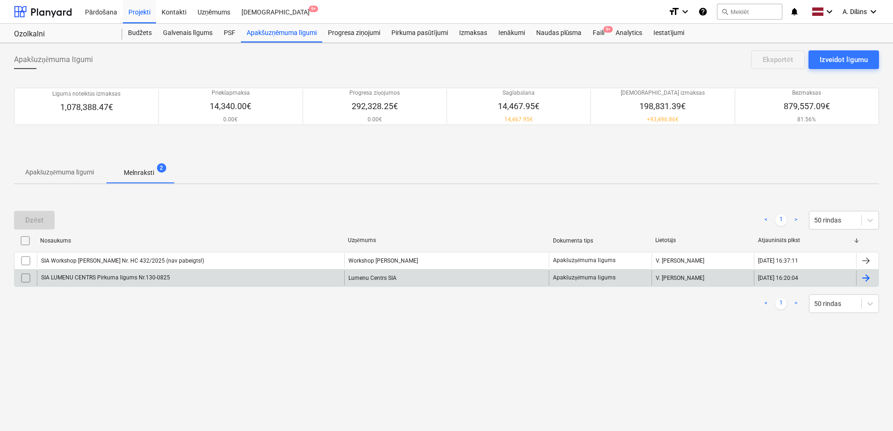
click at [234, 282] on div "SIA LUMENU CENTRS Pirkuma līgums Nr.130-0825" at bounding box center [190, 278] width 307 height 15
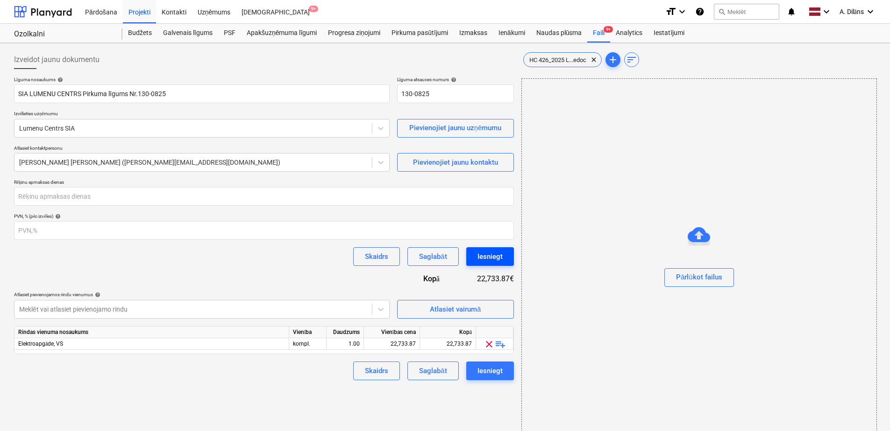
click at [485, 257] on div "Iesniegt" at bounding box center [489, 257] width 25 height 12
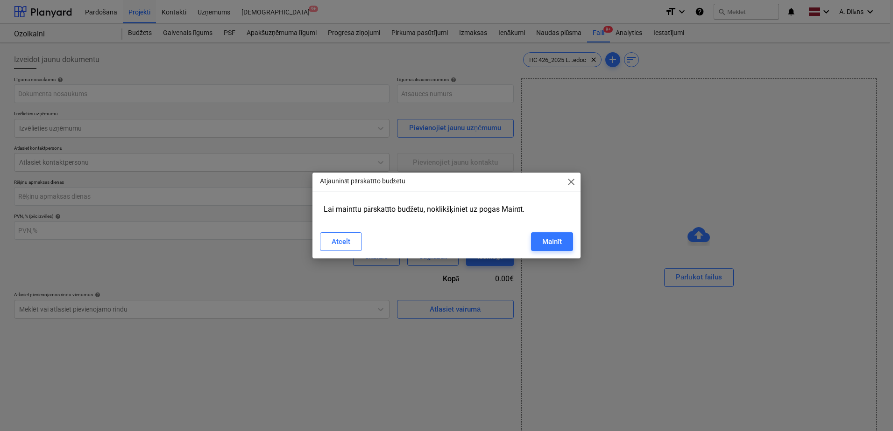
click at [570, 184] on span "close" at bounding box center [571, 182] width 11 height 11
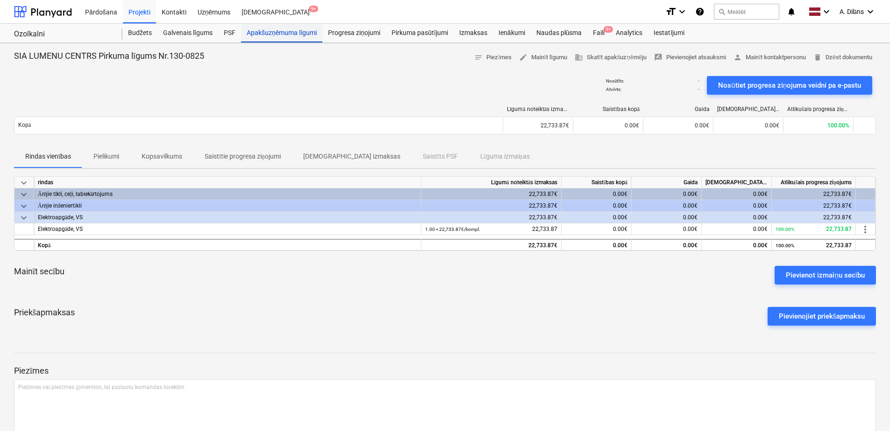
click at [283, 36] on div "Apakšuzņēmuma līgumi" at bounding box center [281, 33] width 81 height 19
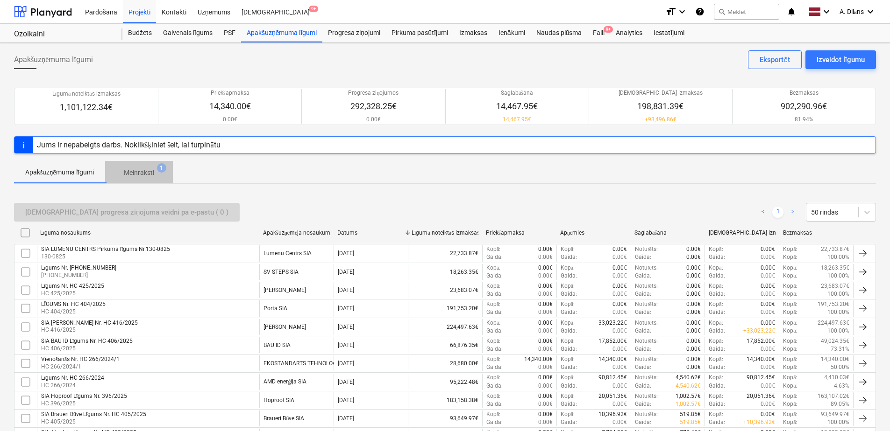
click at [154, 167] on span "Melnraksti 1" at bounding box center [139, 172] width 68 height 17
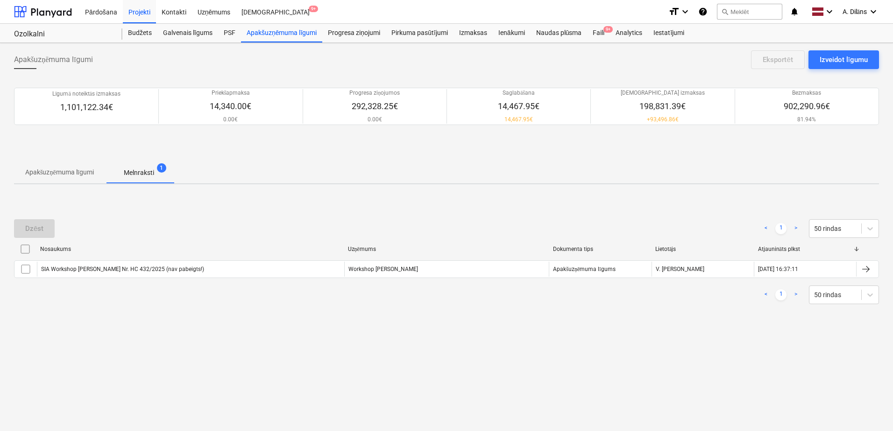
drag, startPoint x: 292, startPoint y: 209, endPoint x: 239, endPoint y: 206, distance: 53.3
click at [239, 206] on div "Dzēst < 1 > 50 rindas Nosaukums Uzņēmums Dokumenta tips Lietotājs Atjaunināts p…" at bounding box center [446, 262] width 865 height 140
click at [141, 33] on div "Budžets" at bounding box center [139, 33] width 35 height 19
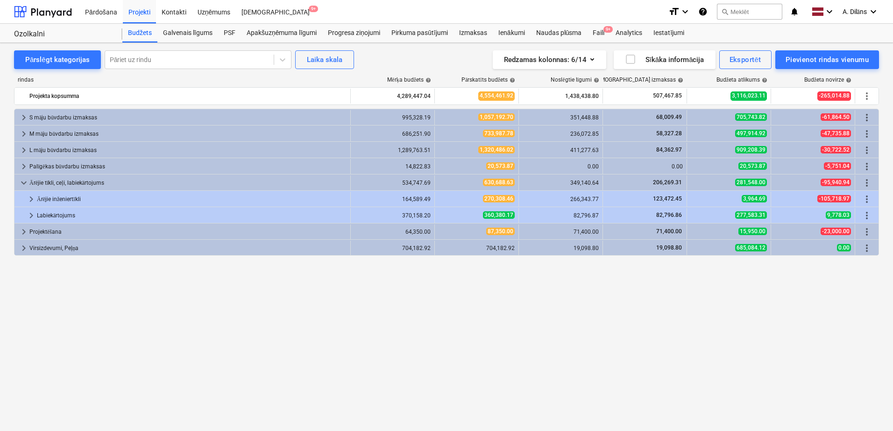
click at [270, 22] on div "Pārdošana Projekti Kontakti Uzņēmums Iesūtne 9+" at bounding box center [369, 11] width 581 height 23
click at [270, 28] on div "Apakšuzņēmuma līgumi" at bounding box center [281, 33] width 81 height 19
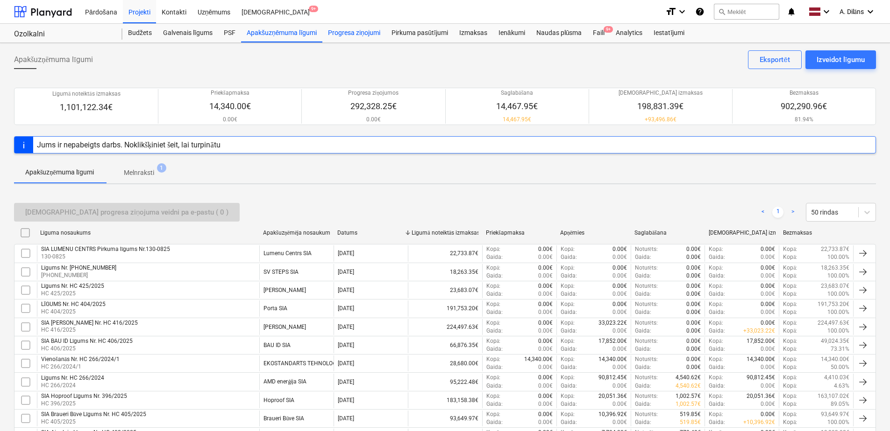
click at [373, 31] on div "Progresa ziņojumi" at bounding box center [354, 33] width 64 height 19
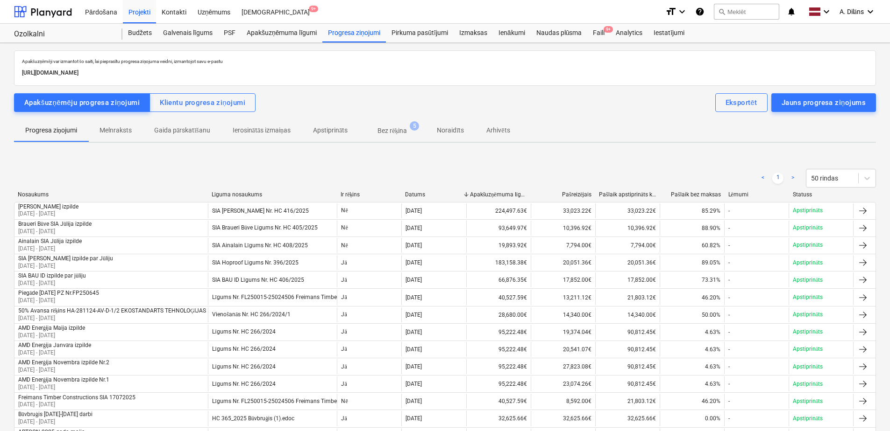
click at [399, 134] on p "Bez rēķina" at bounding box center [391, 131] width 29 height 10
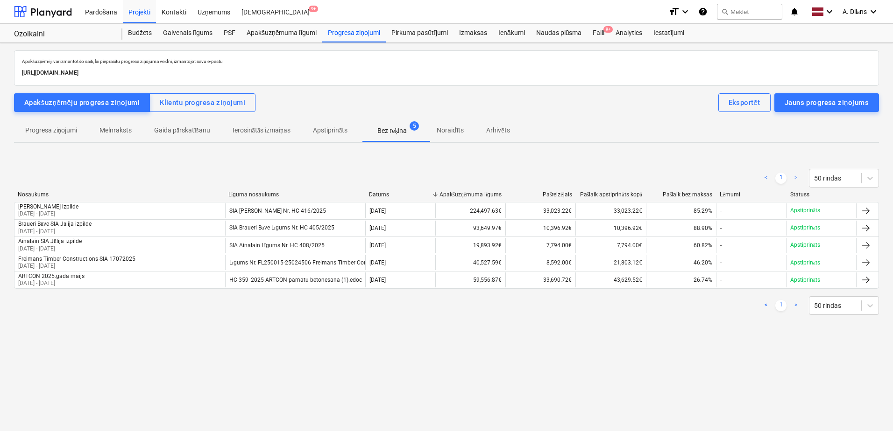
click at [178, 133] on p "Gaida pārskatīšanu" at bounding box center [182, 131] width 56 height 10
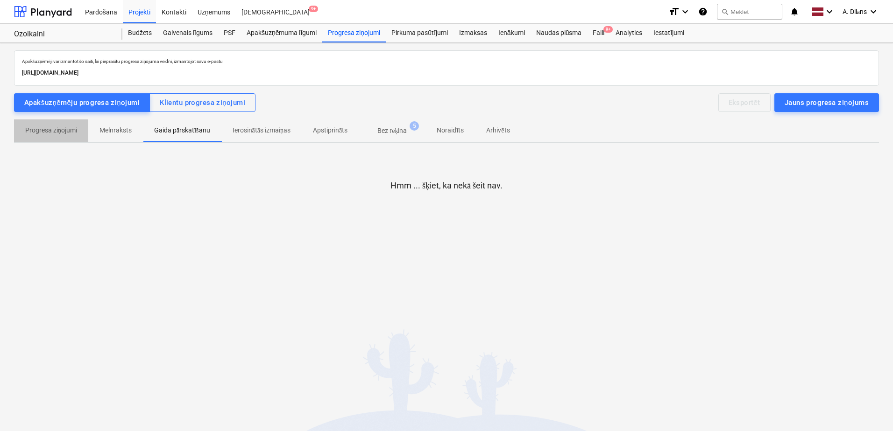
click at [68, 129] on p "Progresa ziņojumi" at bounding box center [51, 131] width 52 height 10
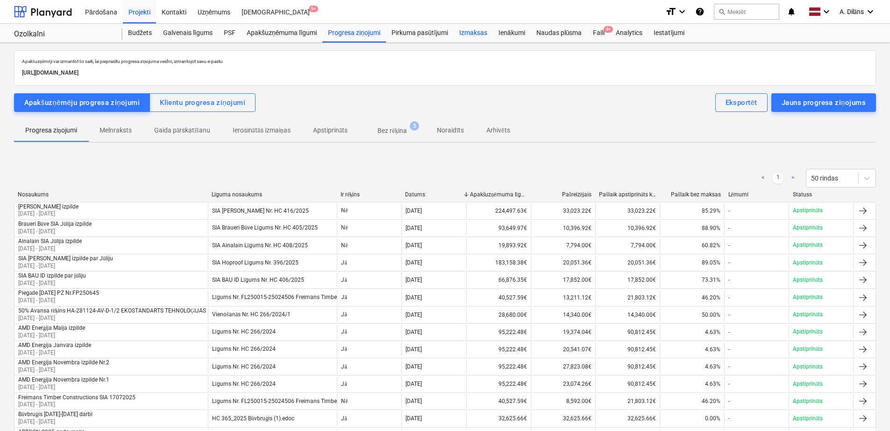
click at [478, 34] on div "Izmaksas" at bounding box center [472, 33] width 39 height 19
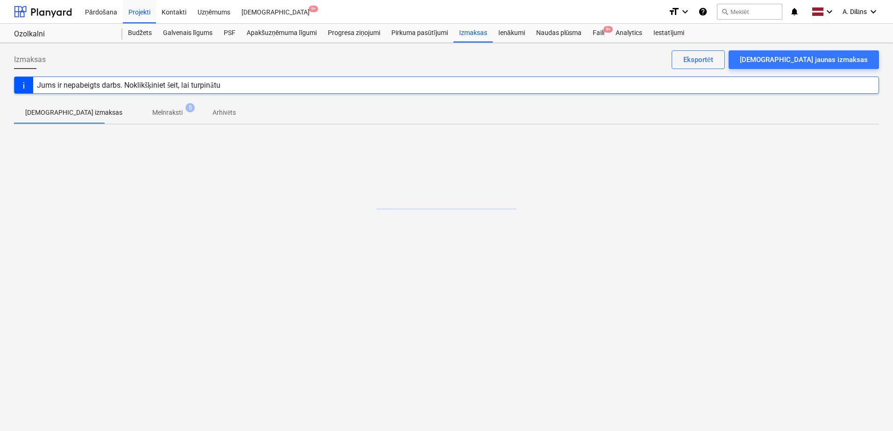
click at [152, 113] on p "Melnraksti" at bounding box center [167, 113] width 30 height 10
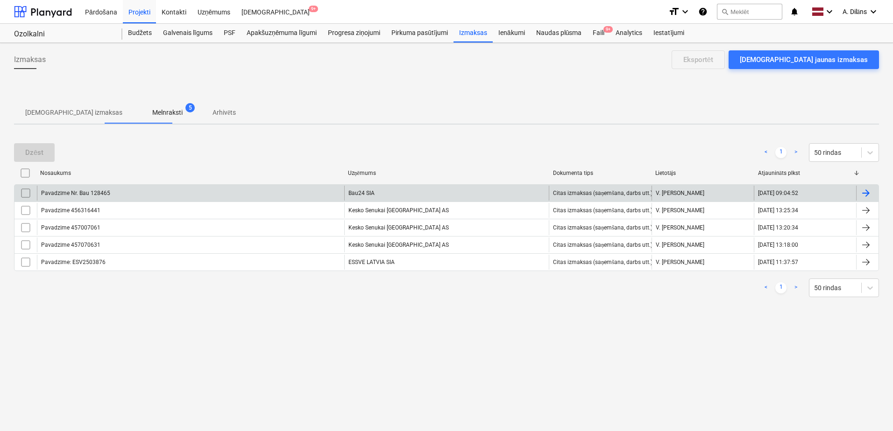
click at [211, 192] on div "Pavadzīme Nr. Bau 128465" at bounding box center [190, 193] width 307 height 15
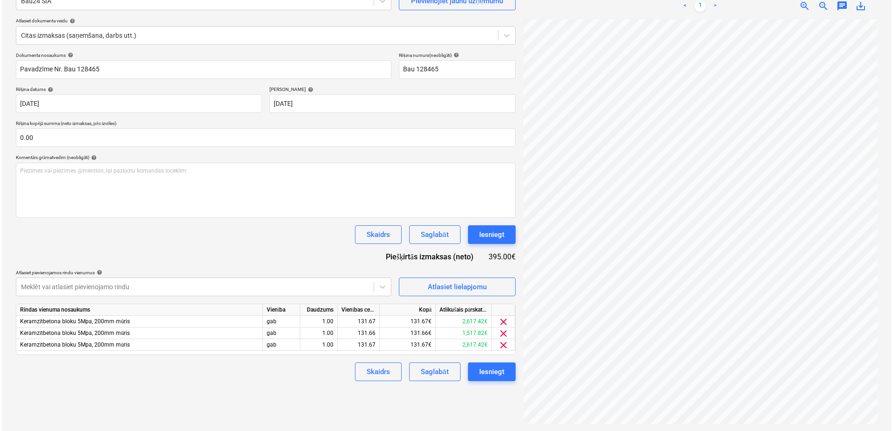
scroll to position [93, 0]
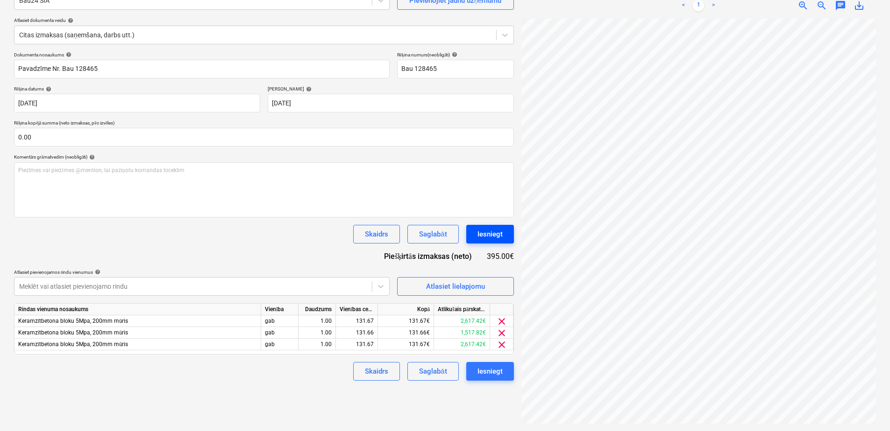
click at [500, 233] on div "Iesniegt" at bounding box center [489, 234] width 25 height 12
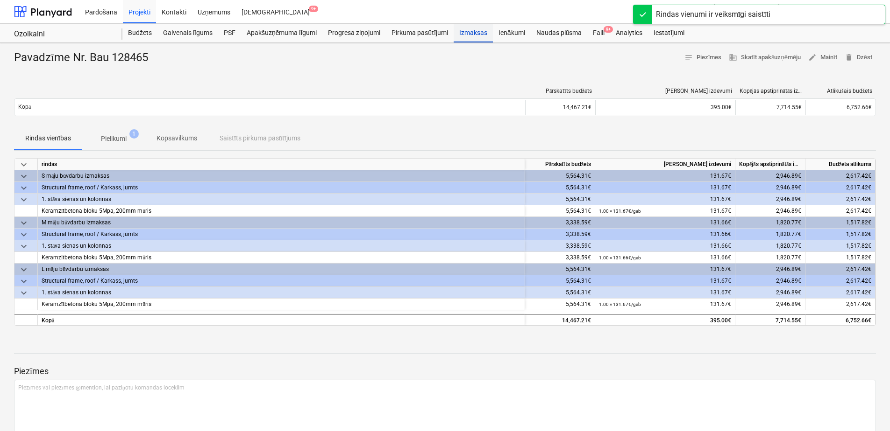
click at [473, 34] on div "Izmaksas" at bounding box center [472, 33] width 39 height 19
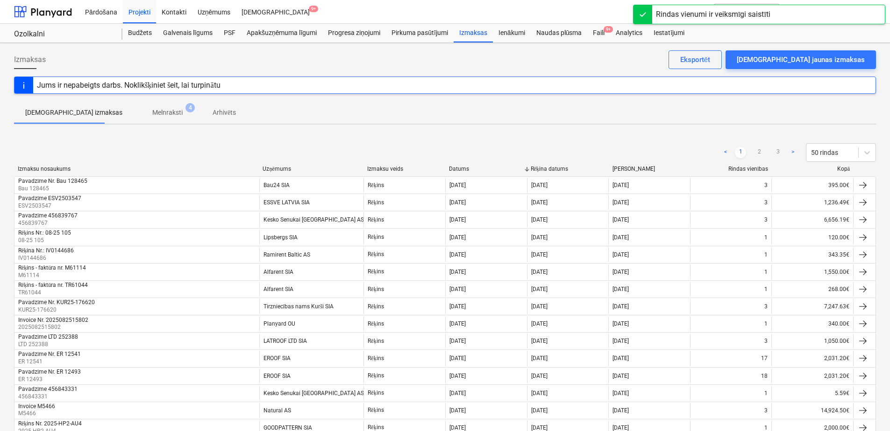
click at [152, 109] on p "Melnraksti" at bounding box center [167, 113] width 30 height 10
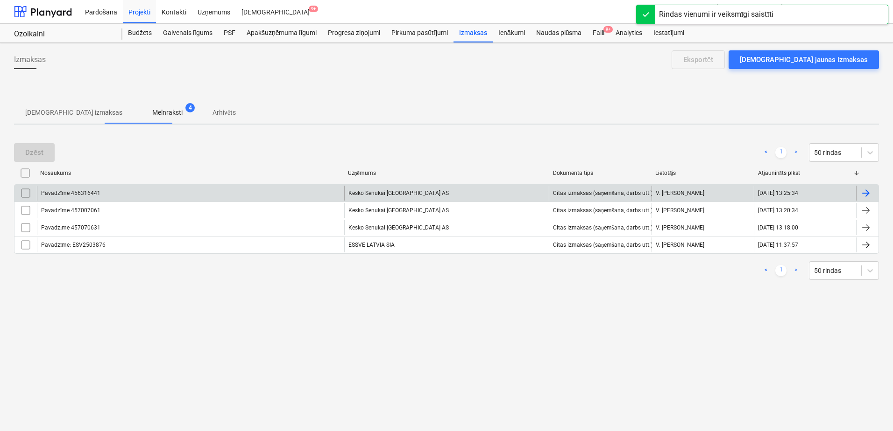
click at [407, 194] on div "Kesko Senukai Latvia AS" at bounding box center [446, 193] width 205 height 15
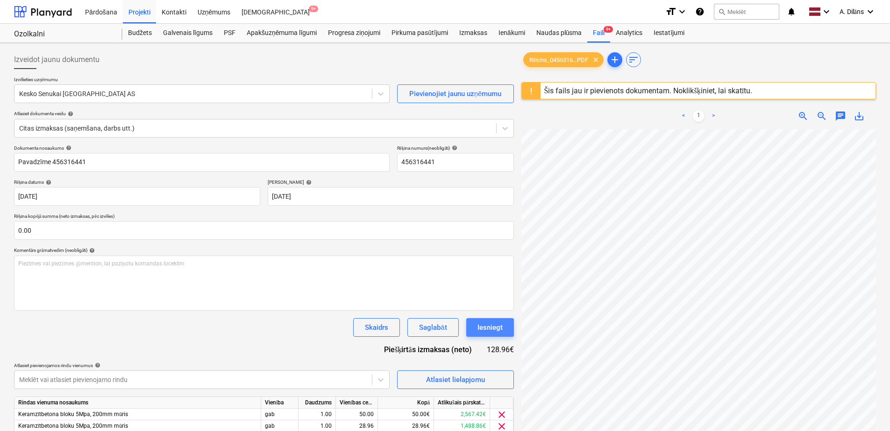
click at [494, 329] on div "Iesniegt" at bounding box center [489, 328] width 25 height 12
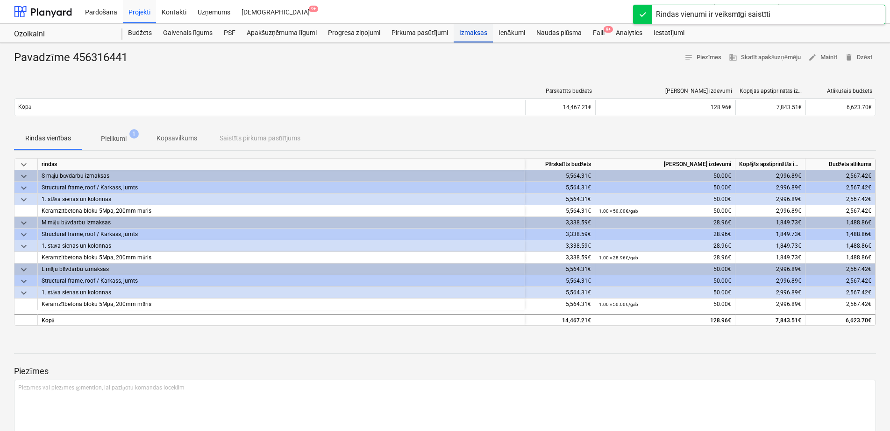
click at [469, 34] on div "Izmaksas" at bounding box center [472, 33] width 39 height 19
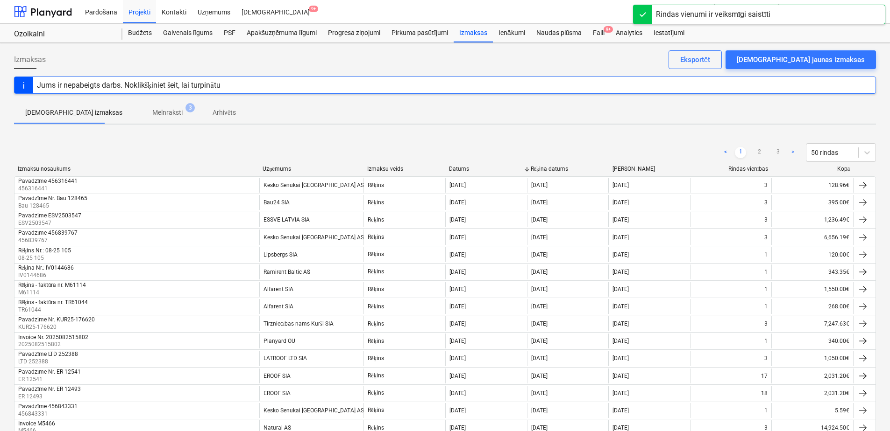
click at [152, 108] on p "Melnraksti" at bounding box center [167, 113] width 30 height 10
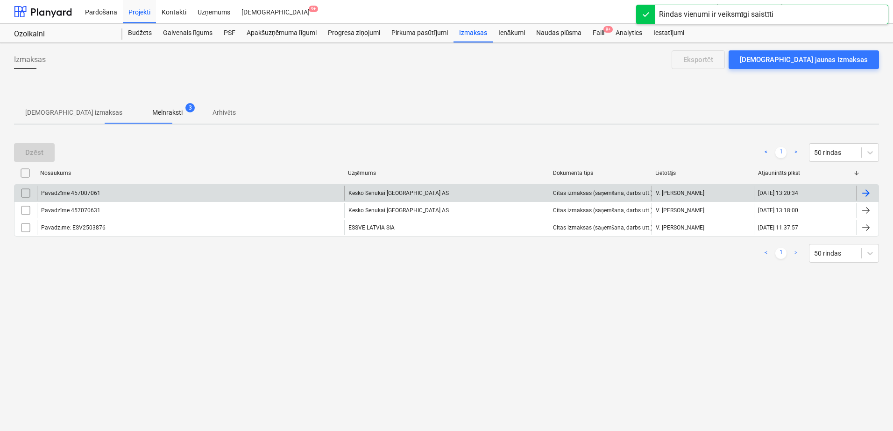
click at [407, 195] on div "Kesko Senukai Latvia AS" at bounding box center [446, 193] width 205 height 15
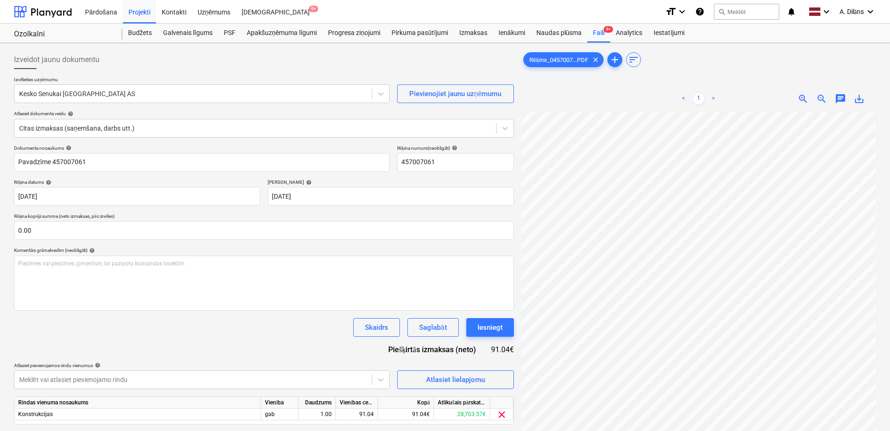
scroll to position [290, 0]
click at [497, 334] on button "Iesniegt" at bounding box center [490, 327] width 48 height 19
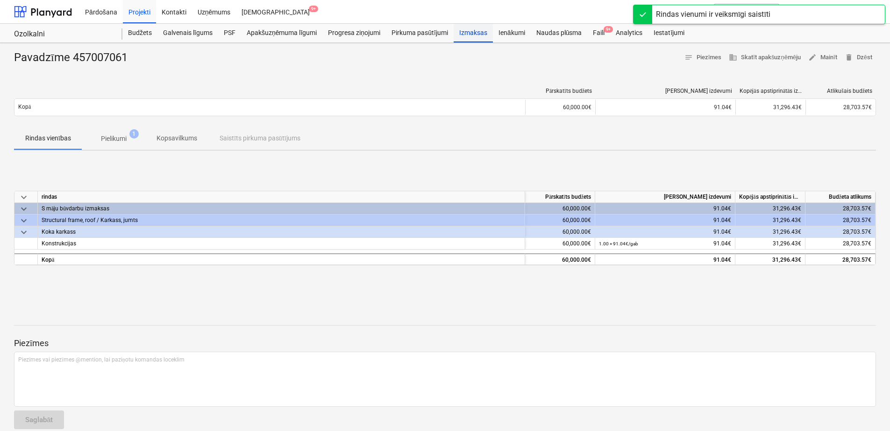
click at [481, 28] on div "Izmaksas" at bounding box center [472, 33] width 39 height 19
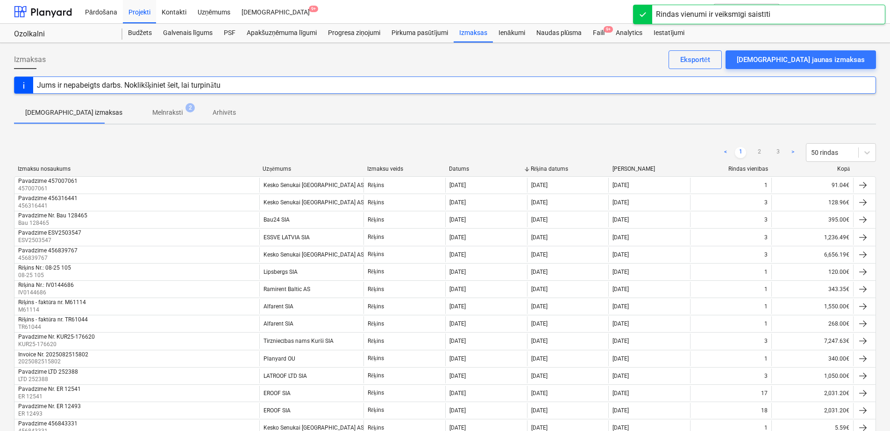
click at [152, 109] on p "Melnraksti" at bounding box center [167, 113] width 30 height 10
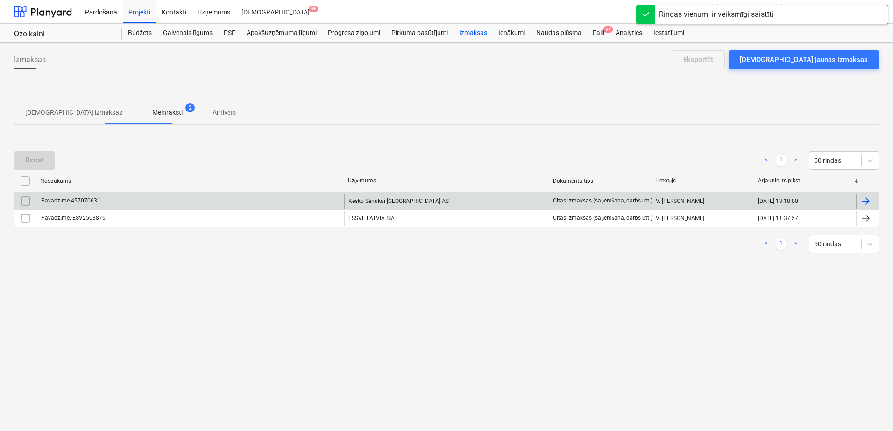
click at [424, 203] on div "Kesko Senukai Latvia AS" at bounding box center [446, 201] width 205 height 15
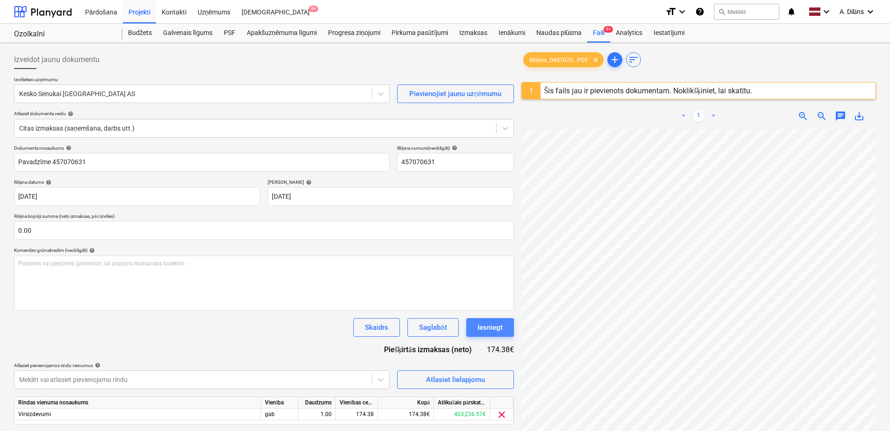
click at [495, 331] on div "Iesniegt" at bounding box center [489, 328] width 25 height 12
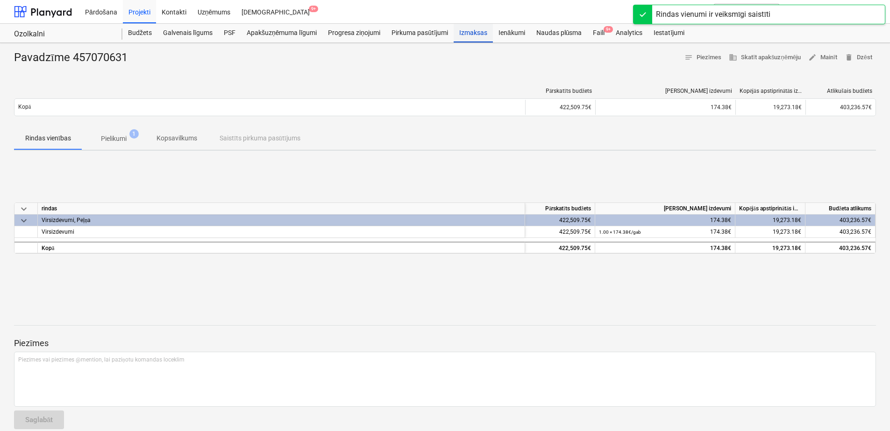
click at [477, 30] on div "Izmaksas" at bounding box center [472, 33] width 39 height 19
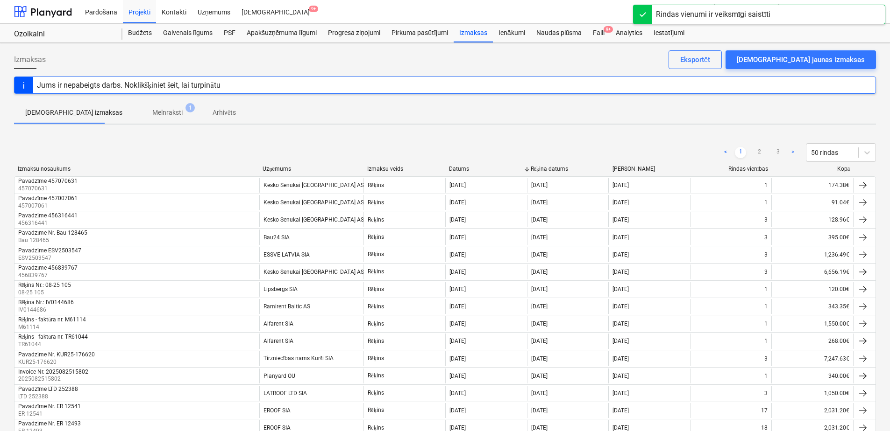
click at [152, 115] on p "Melnraksti" at bounding box center [167, 113] width 30 height 10
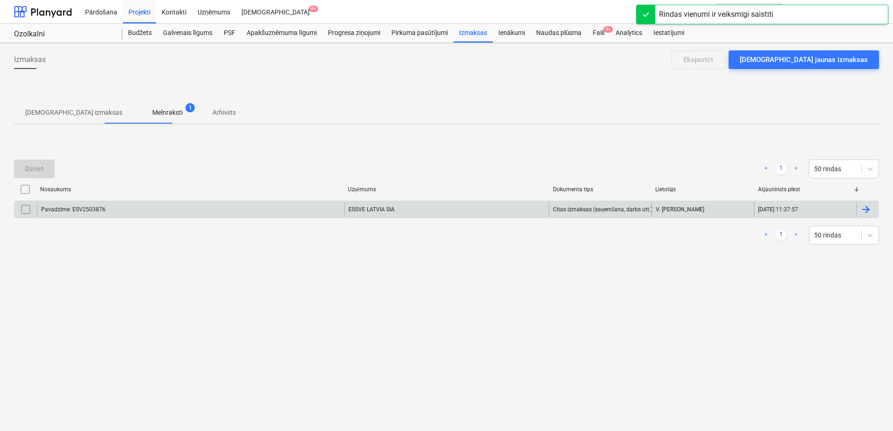
click at [437, 212] on div "ESSVE LATVIA SIA" at bounding box center [446, 209] width 205 height 15
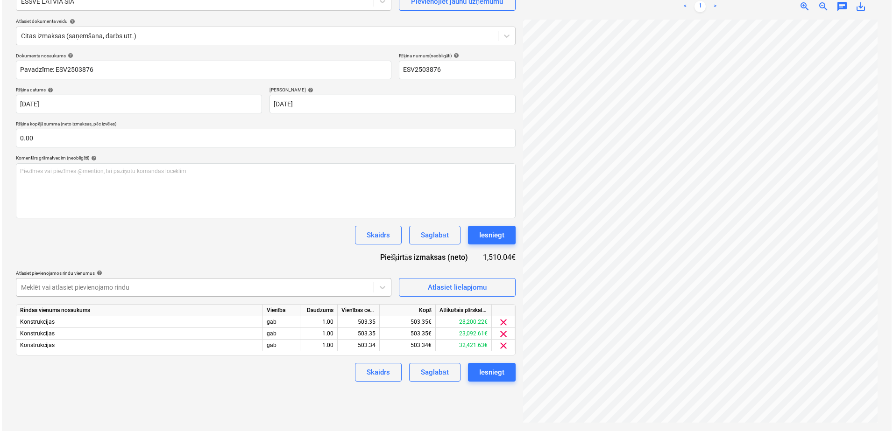
scroll to position [93, 0]
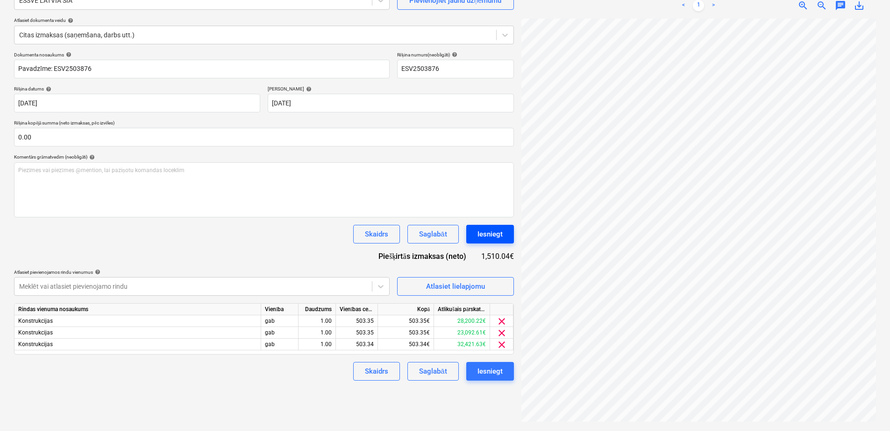
click at [510, 231] on button "Iesniegt" at bounding box center [490, 234] width 48 height 19
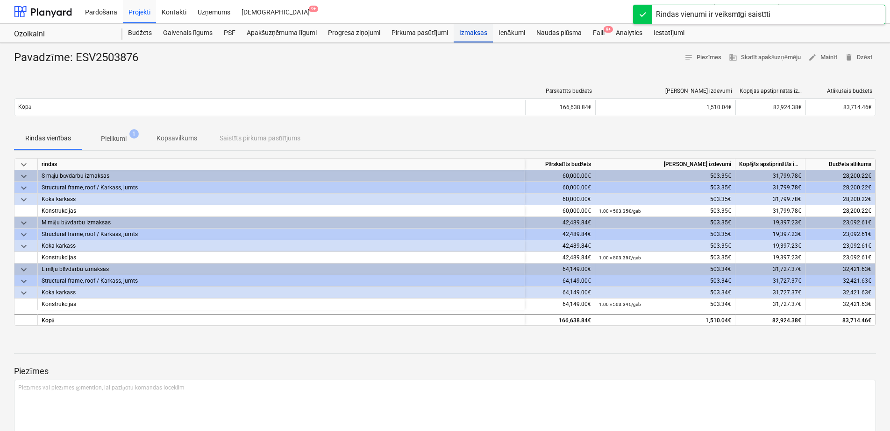
click at [461, 27] on div "Izmaksas" at bounding box center [472, 33] width 39 height 19
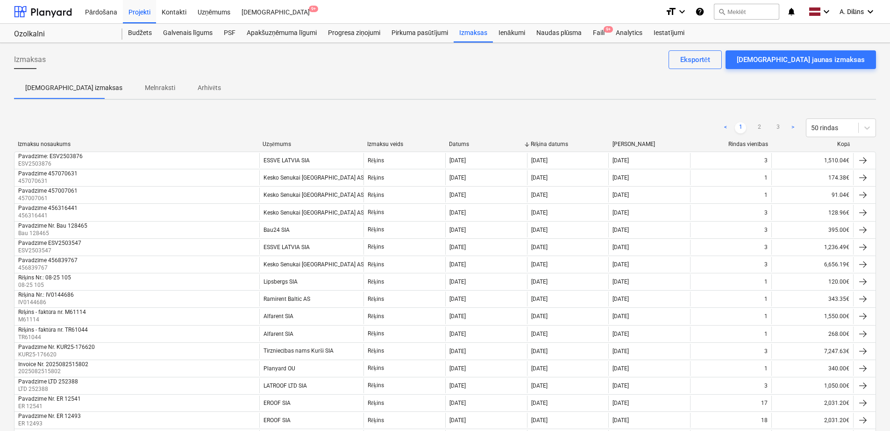
drag, startPoint x: 110, startPoint y: 57, endPoint x: 83, endPoint y: 53, distance: 27.3
click at [83, 53] on div "Izmaksas Apstipriniet jaunas izmaksas Eksportēt" at bounding box center [445, 63] width 862 height 26
